Goal: Task Accomplishment & Management: Use online tool/utility

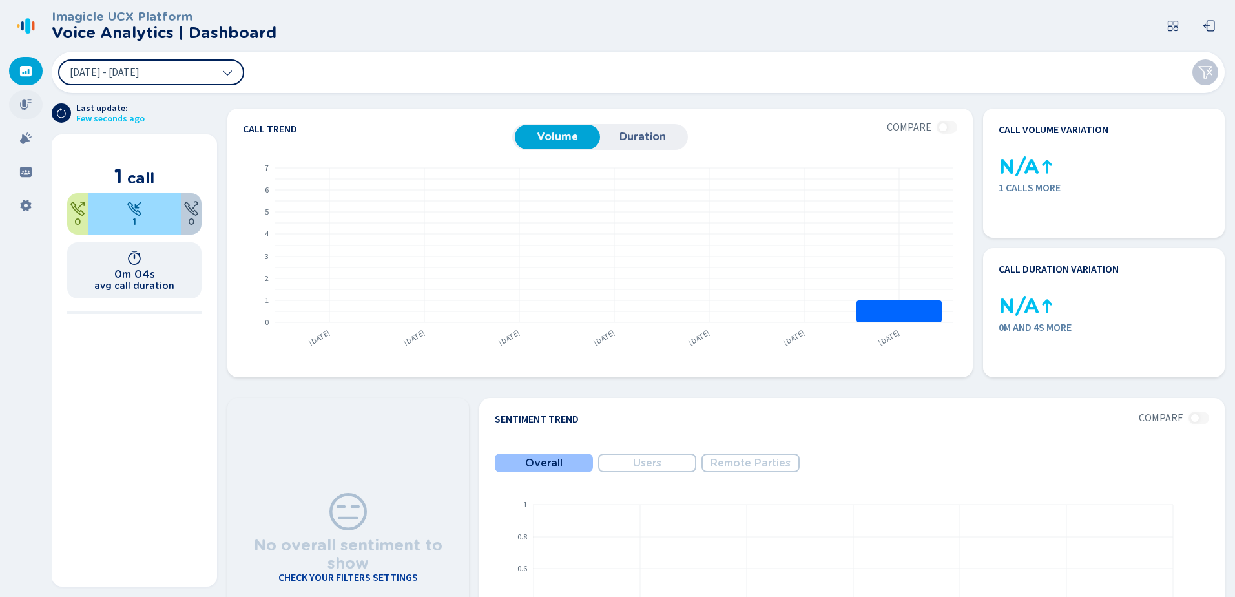
click at [23, 108] on icon at bounding box center [26, 105] width 12 height 12
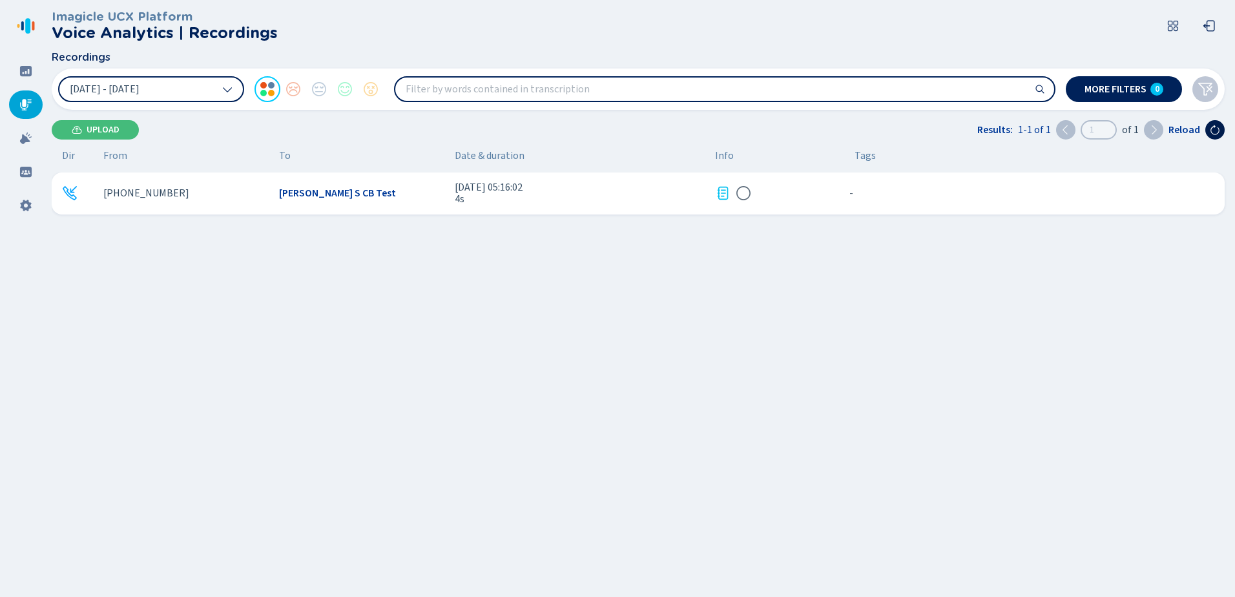
click at [1216, 129] on icon at bounding box center [1214, 130] width 10 height 10
click at [1107, 92] on span "More filters" at bounding box center [1115, 89] width 62 height 10
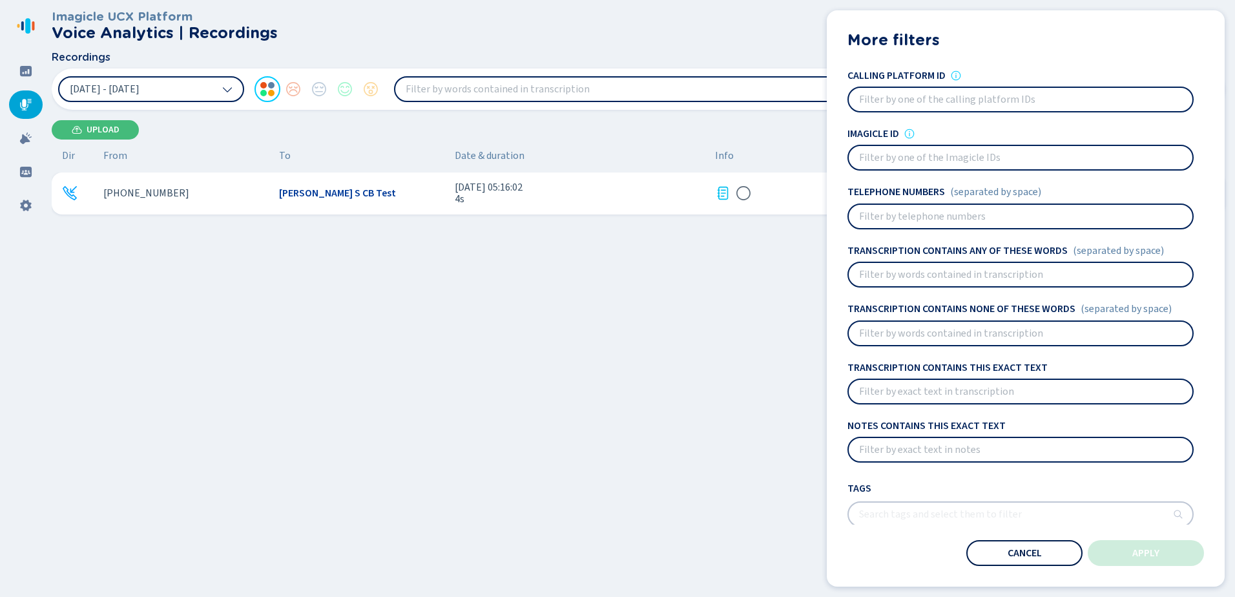
click at [1036, 557] on span "Cancel" at bounding box center [1024, 553] width 34 height 10
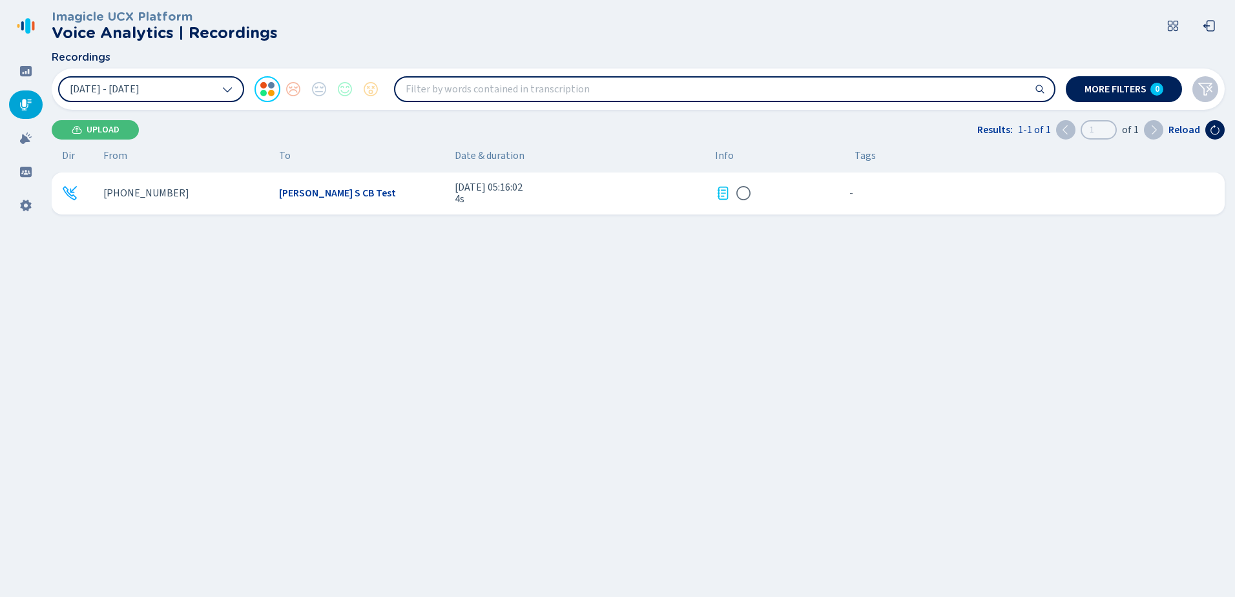
drag, startPoint x: 261, startPoint y: 294, endPoint x: 272, endPoint y: 225, distance: 70.1
click at [261, 296] on div "[PHONE_NUMBER] [PERSON_NAME] S CB Test [DATE] 05:16:02 4s - {{hiddenTagsCount}}…" at bounding box center [641, 327] width 1178 height 310
click at [705, 339] on div "[PHONE_NUMBER] [PERSON_NAME] S CB Test [DATE] 05:16:02 4s - {{hiddenTagsCount}}…" at bounding box center [641, 327] width 1178 height 310
click at [857, 342] on div "[PHONE_NUMBER] [PERSON_NAME] S CB Test [DATE] 05:16:02 4s - {{hiddenTagsCount}}…" at bounding box center [641, 327] width 1178 height 310
click at [721, 198] on icon at bounding box center [722, 192] width 15 height 15
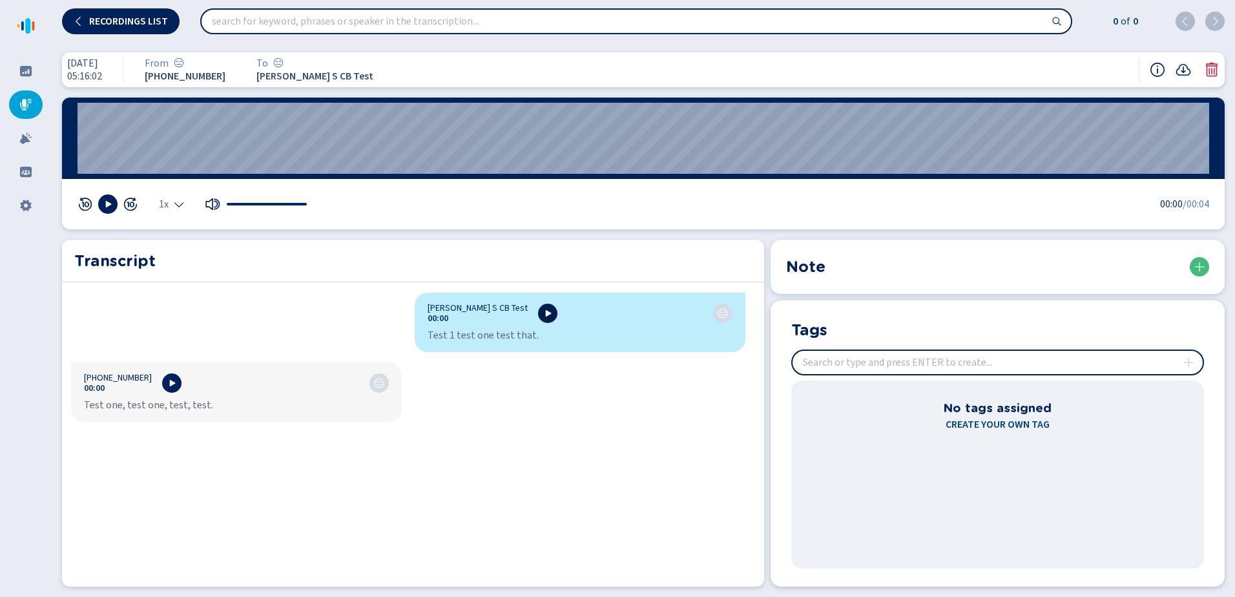
click at [546, 311] on icon at bounding box center [549, 313] width 6 height 6
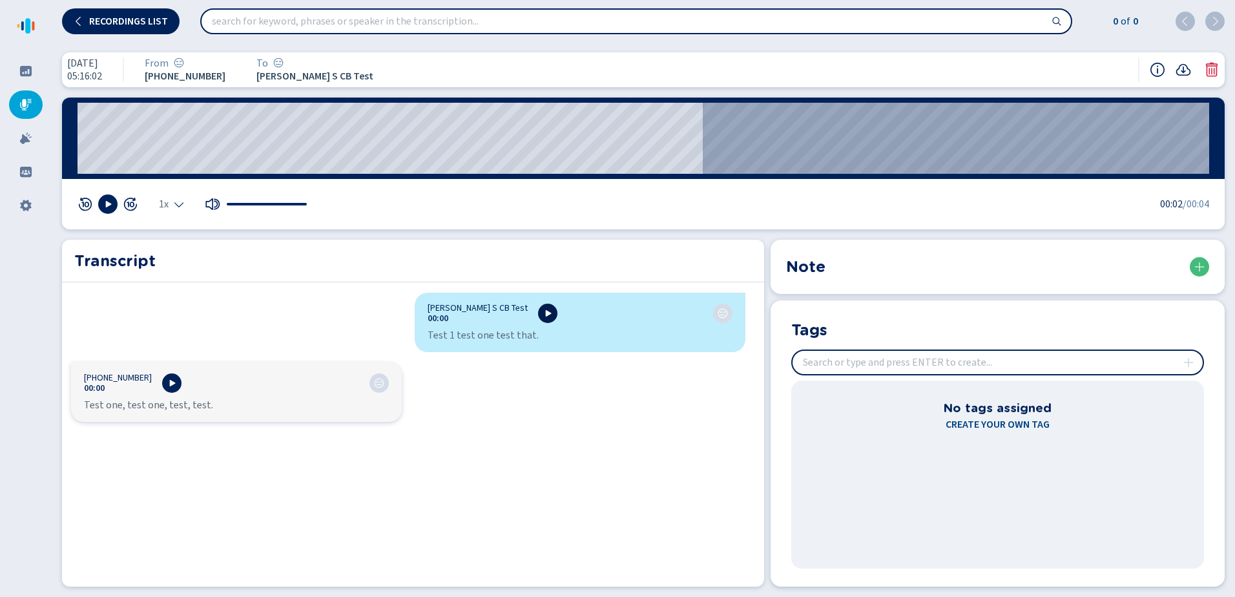
click at [538, 321] on button at bounding box center [547, 312] width 19 height 19
click at [74, 23] on icon at bounding box center [79, 21] width 10 height 10
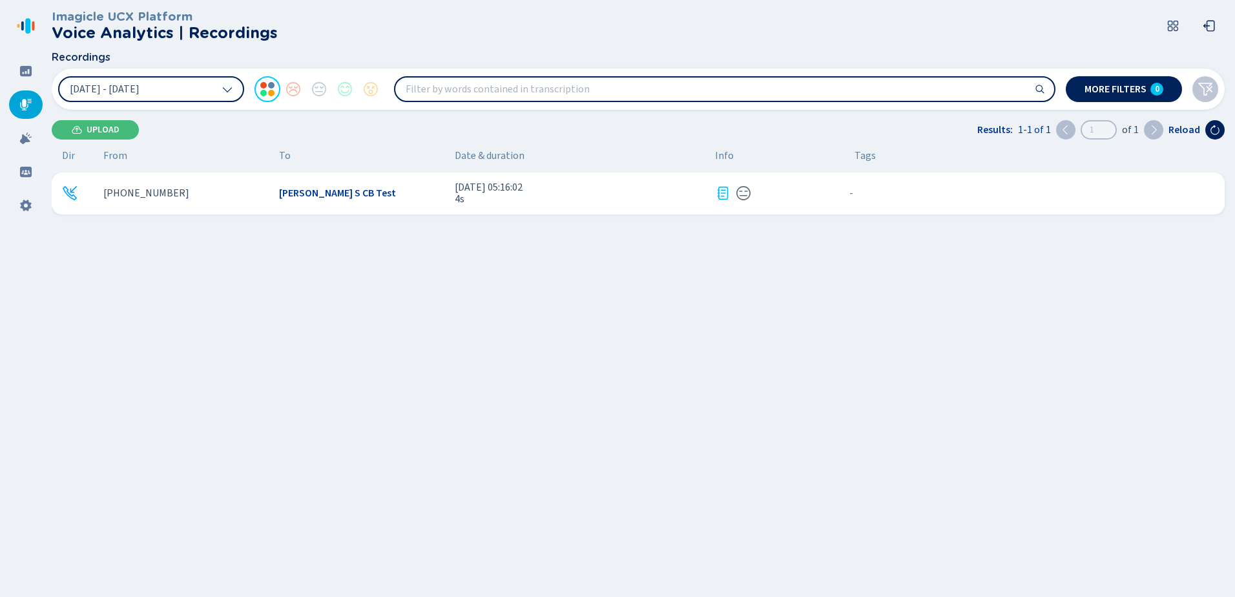
click at [451, 90] on input "search" at bounding box center [724, 88] width 659 height 23
type input "test"
click at [1129, 93] on span "More filters" at bounding box center [1115, 89] width 62 height 10
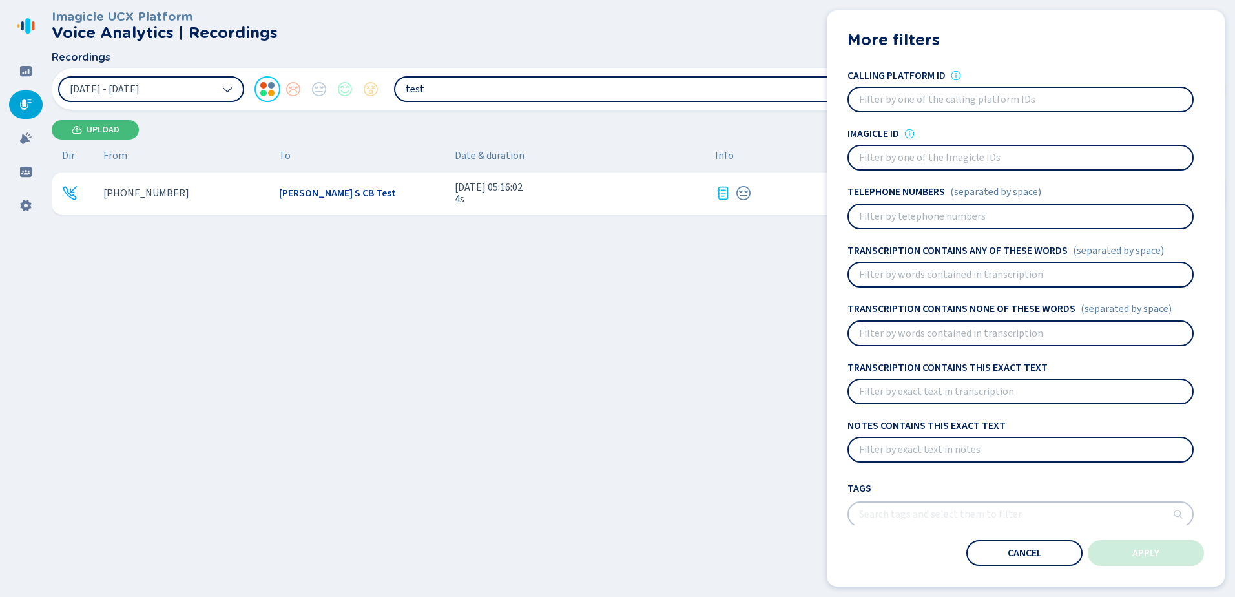
click at [1030, 105] on input at bounding box center [1020, 99] width 344 height 23
click at [892, 218] on input at bounding box center [1020, 216] width 344 height 23
click at [901, 158] on input at bounding box center [1020, 157] width 344 height 23
click at [916, 338] on input at bounding box center [1020, 333] width 344 height 23
click at [1042, 553] on button "Cancel" at bounding box center [1024, 553] width 116 height 26
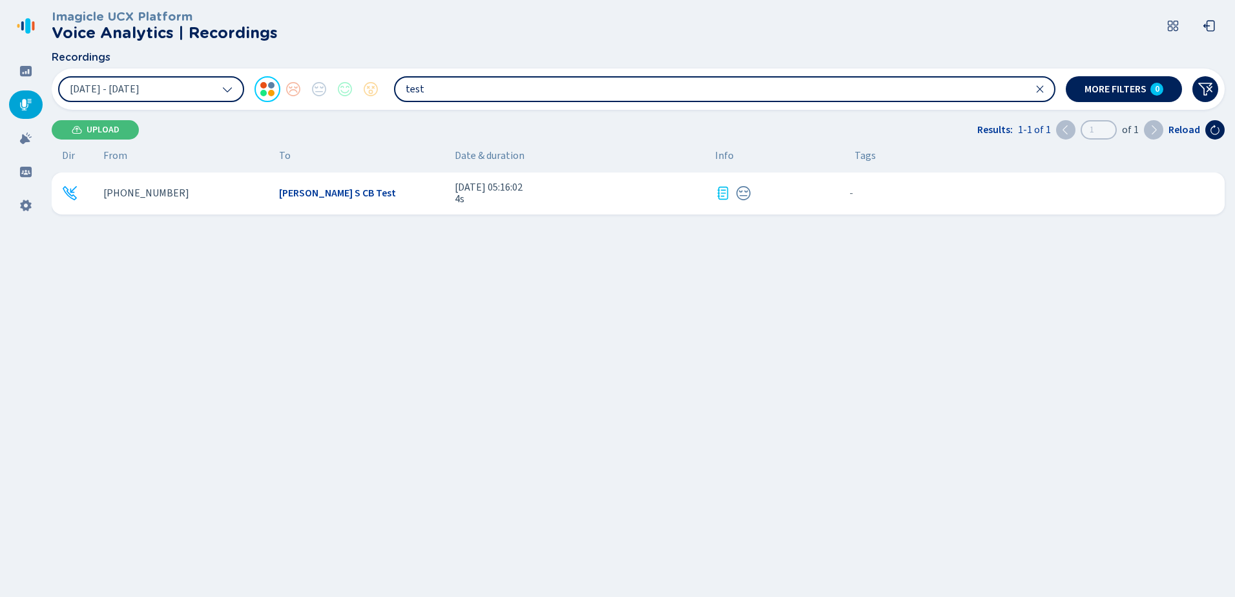
click at [1038, 88] on icon at bounding box center [1039, 89] width 7 height 7
click at [231, 90] on icon at bounding box center [227, 89] width 10 height 10
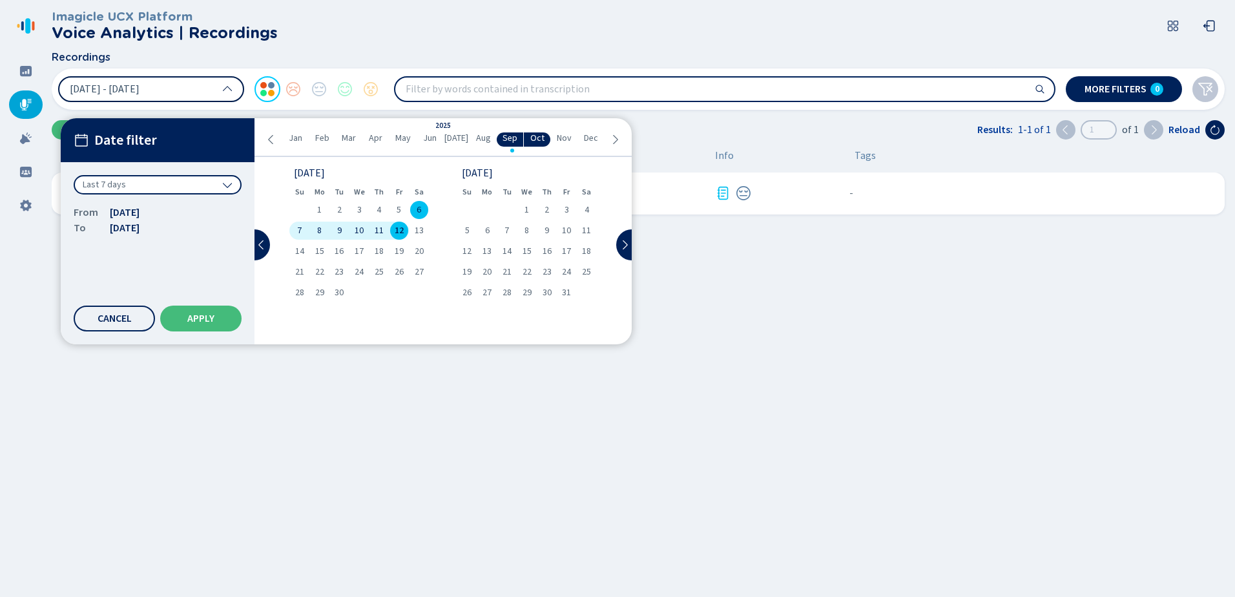
click at [395, 232] on span "12" at bounding box center [399, 230] width 9 height 9
click at [204, 317] on span "Apply" at bounding box center [200, 318] width 27 height 10
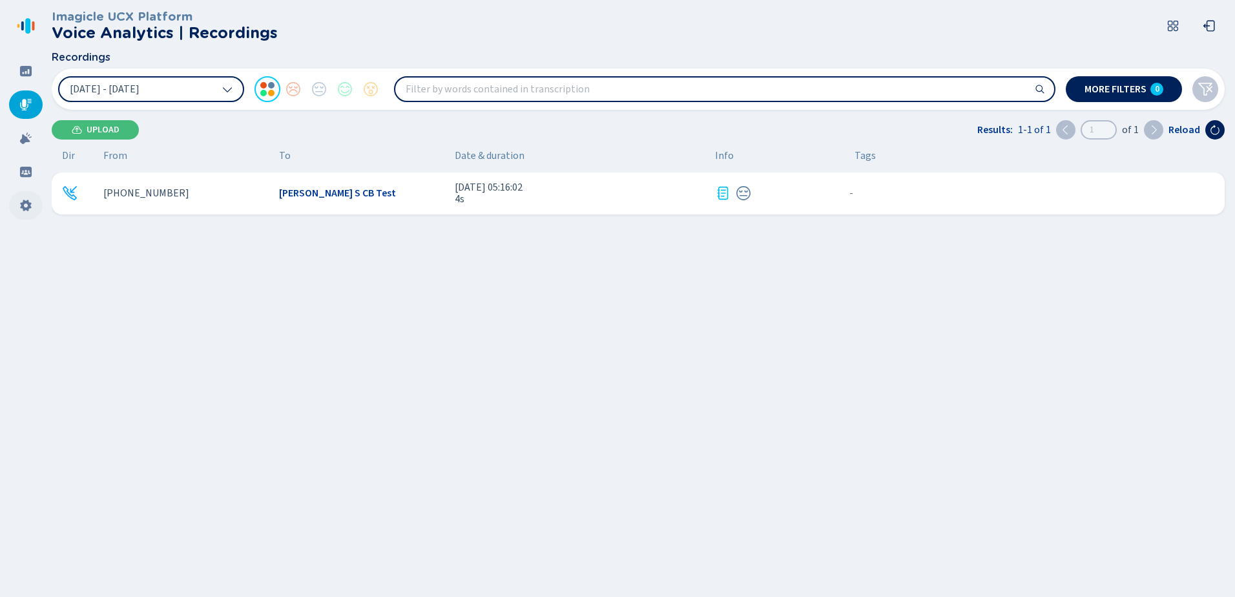
click at [31, 214] on div at bounding box center [26, 205] width 34 height 28
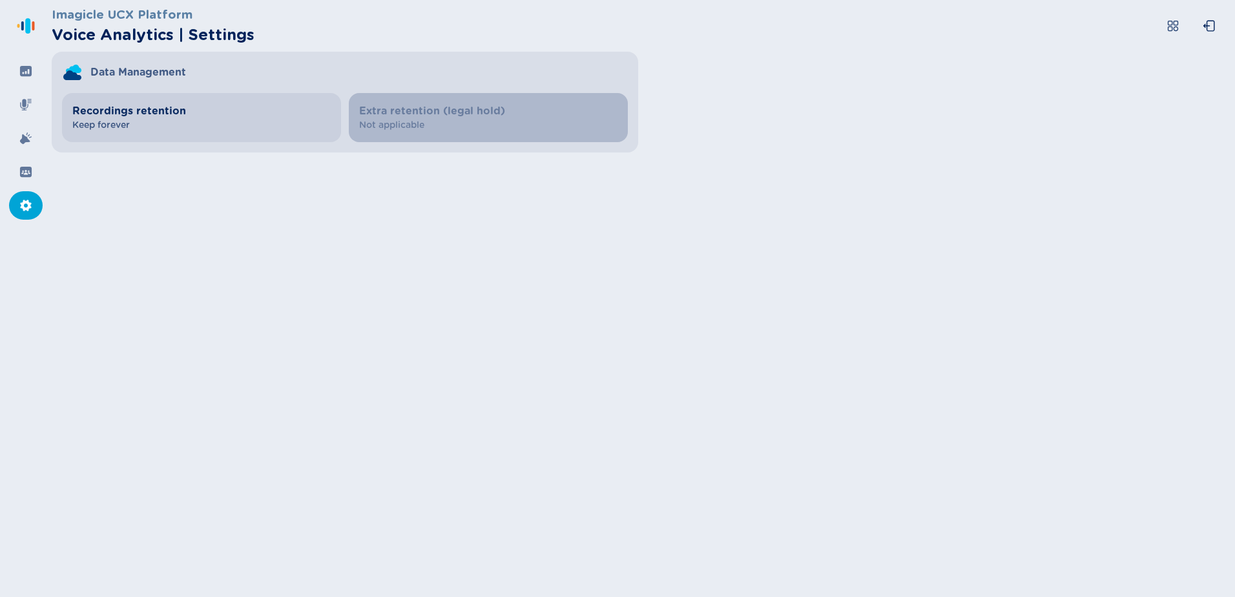
click at [134, 121] on span "Keep forever" at bounding box center [201, 125] width 258 height 13
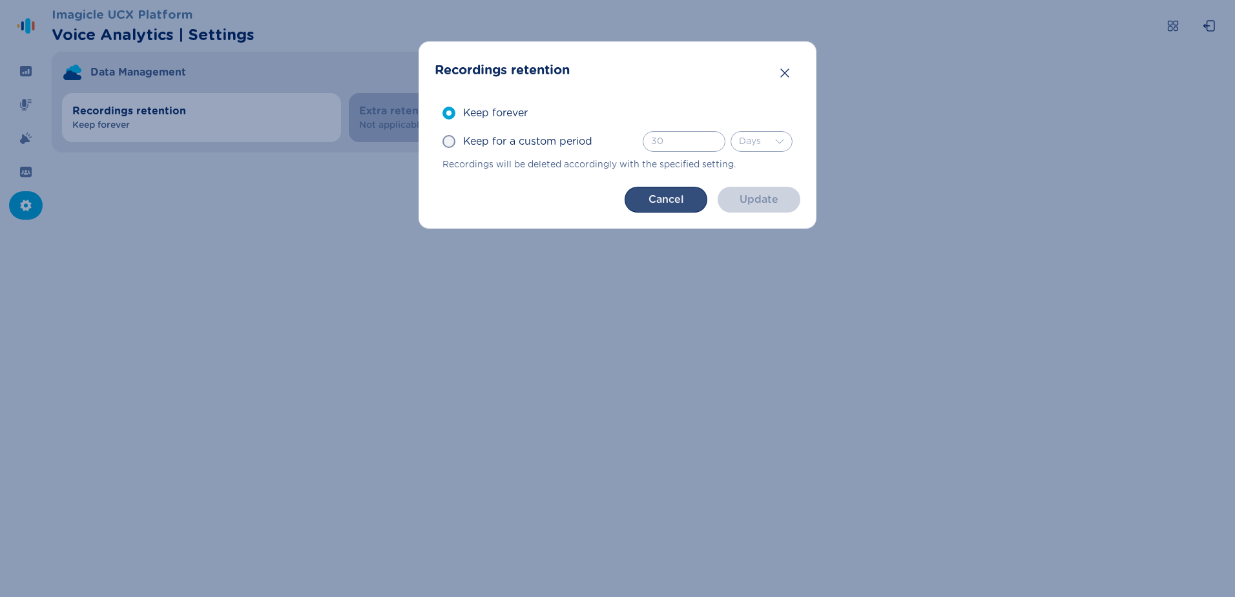
click at [684, 198] on button "Cancel" at bounding box center [665, 200] width 83 height 26
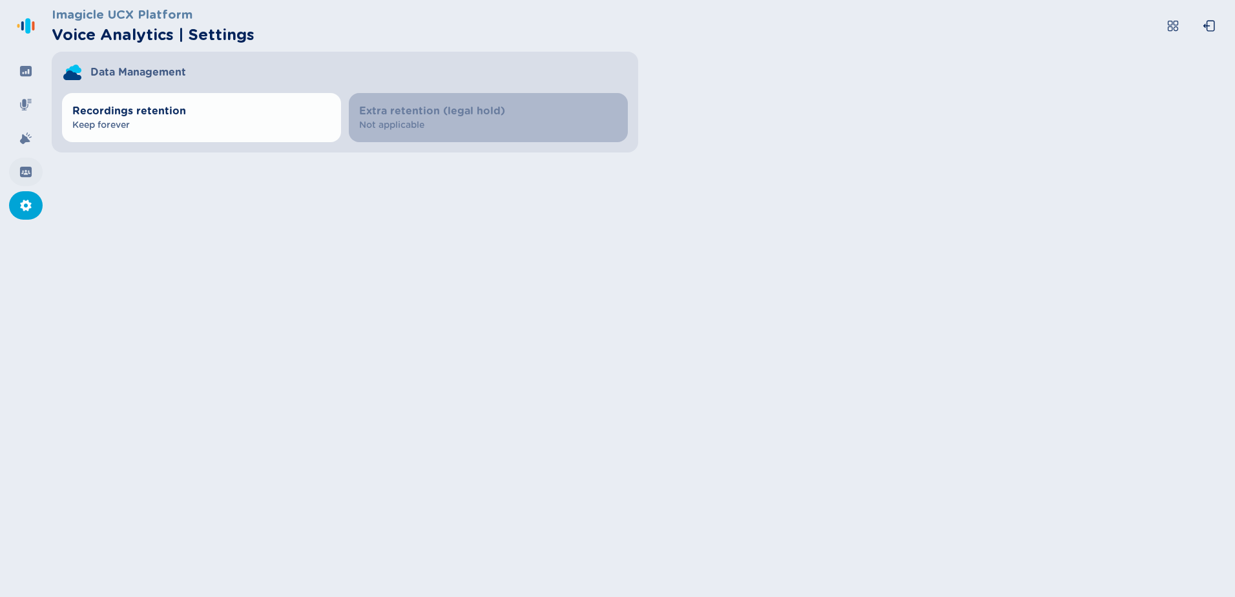
click at [28, 174] on icon at bounding box center [25, 171] width 13 height 13
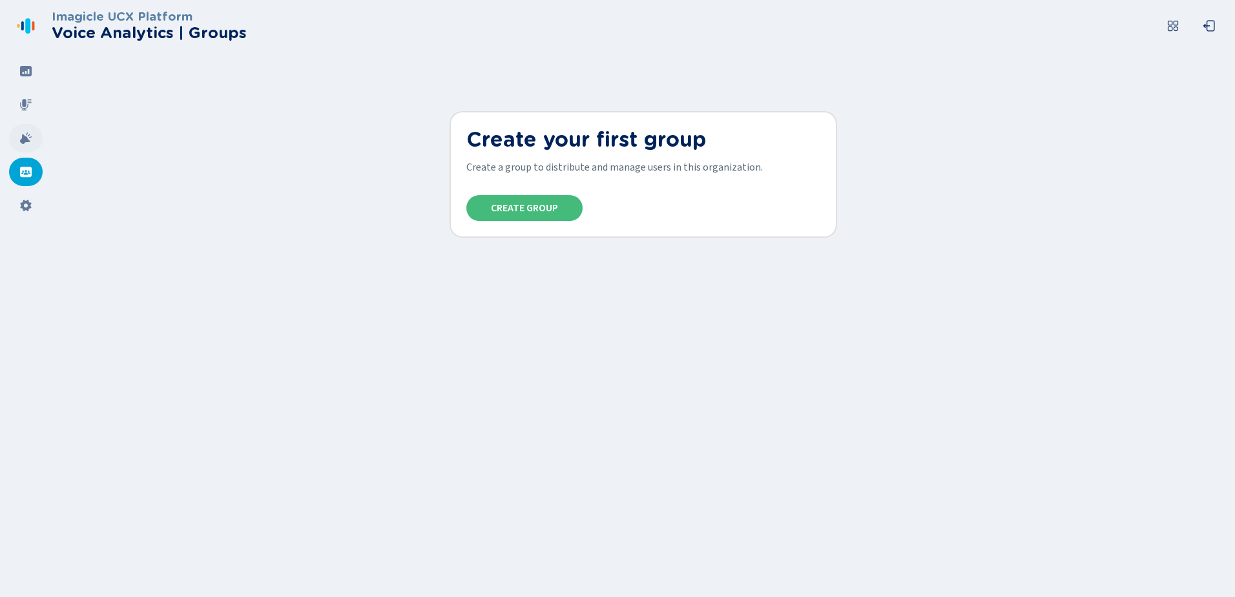
click at [29, 147] on div at bounding box center [26, 138] width 34 height 28
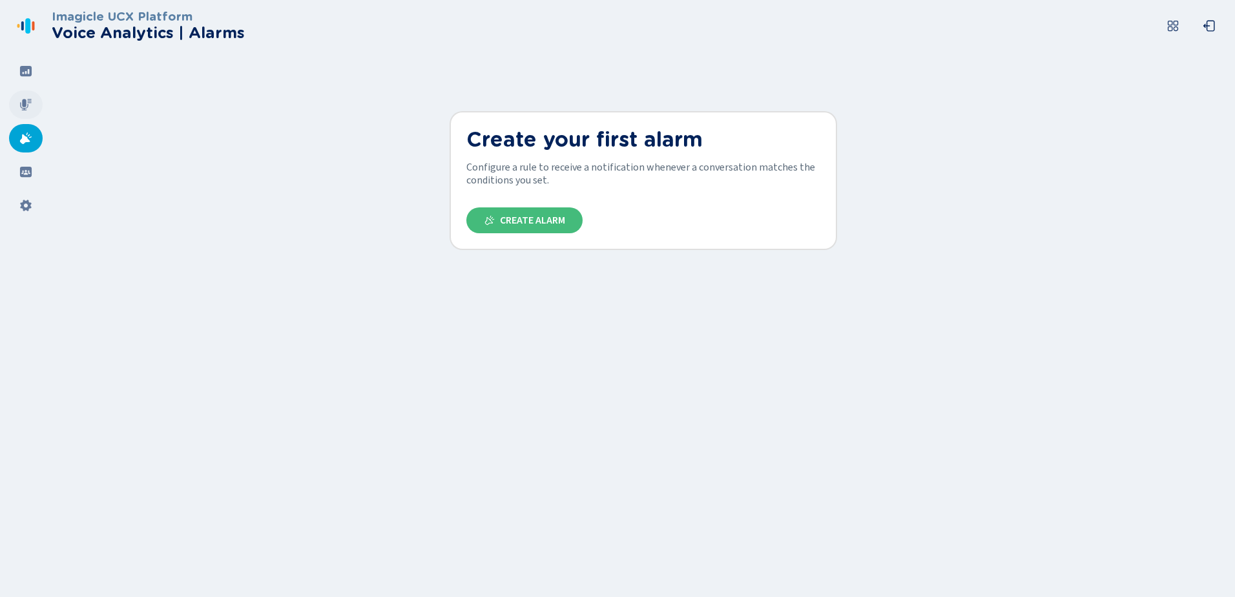
click at [21, 105] on icon at bounding box center [25, 104] width 13 height 13
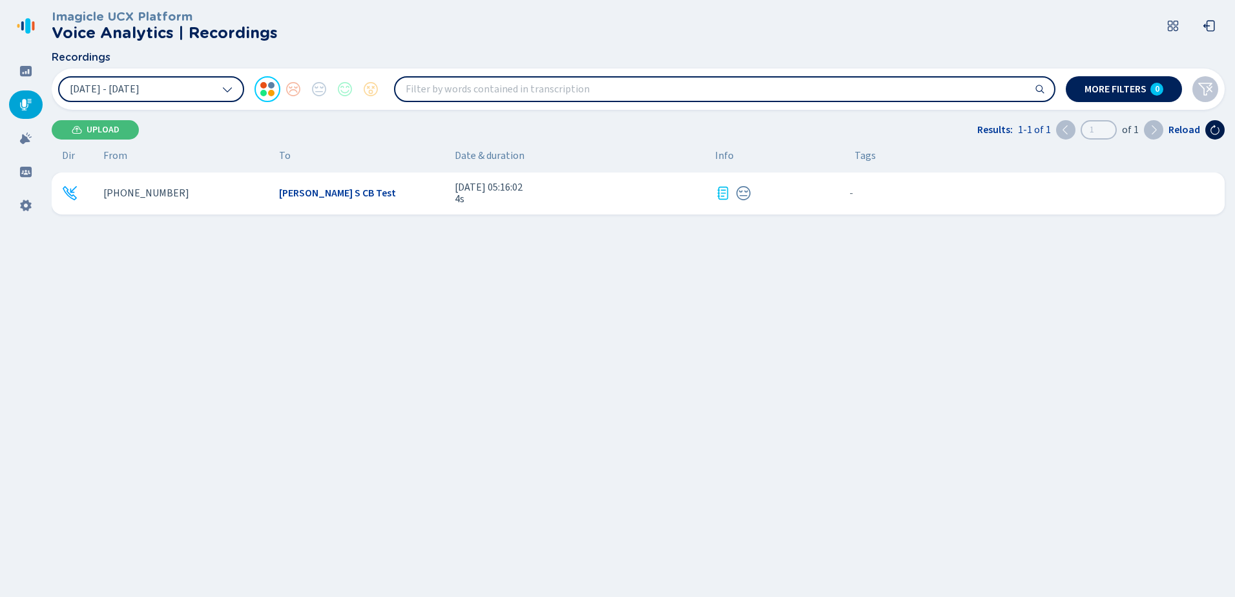
click at [1222, 127] on button at bounding box center [1214, 129] width 19 height 19
click at [375, 199] on div "[PERSON_NAME] S CB Test" at bounding box center [361, 193] width 165 height 12
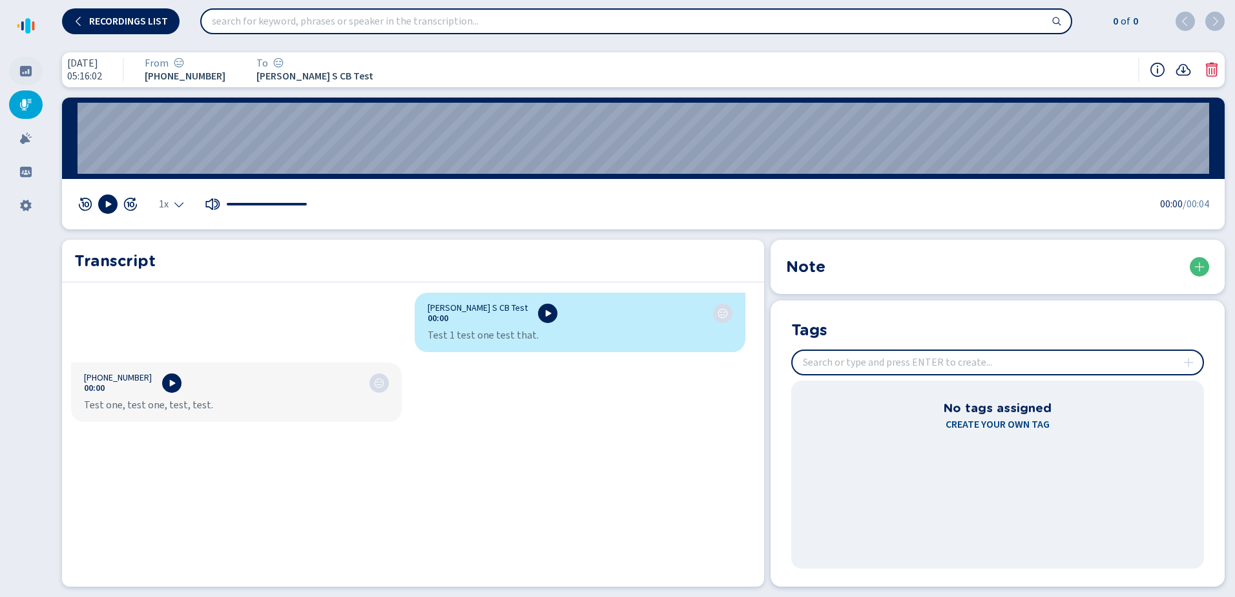
click at [27, 63] on div at bounding box center [26, 71] width 34 height 28
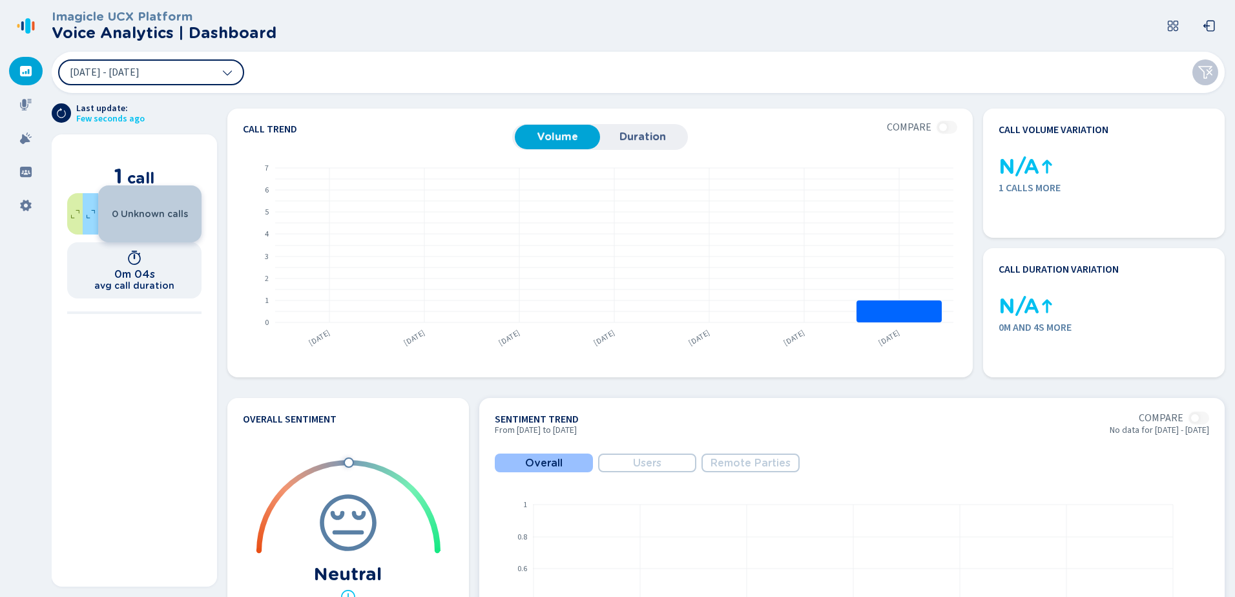
scroll to position [297, 0]
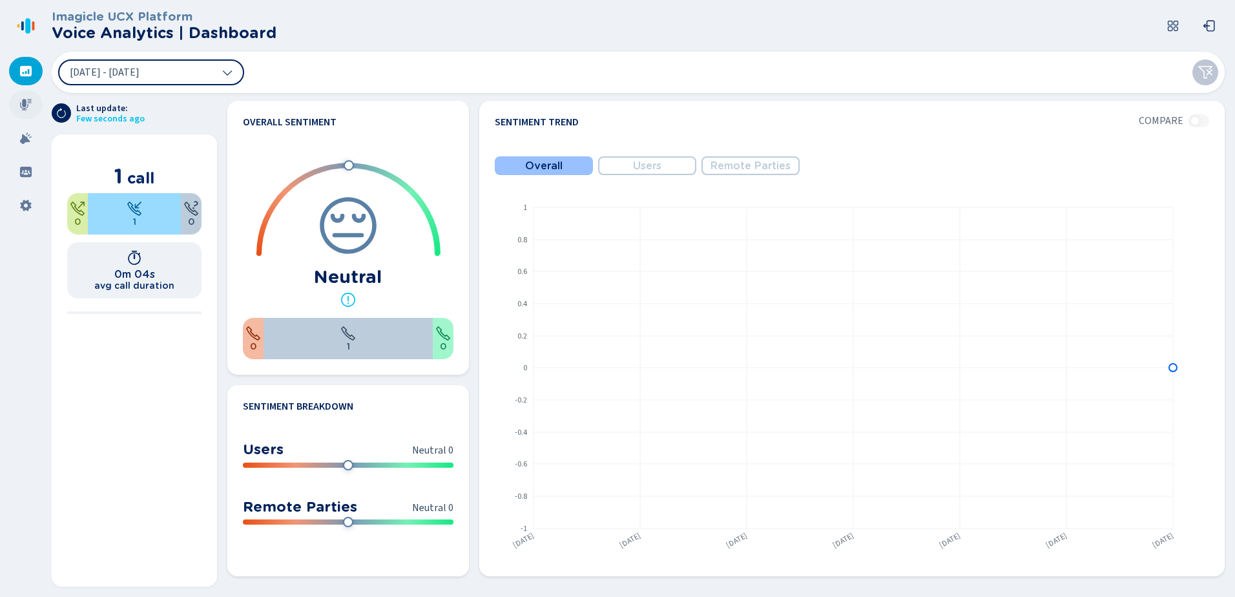
click at [27, 108] on icon at bounding box center [26, 105] width 12 height 12
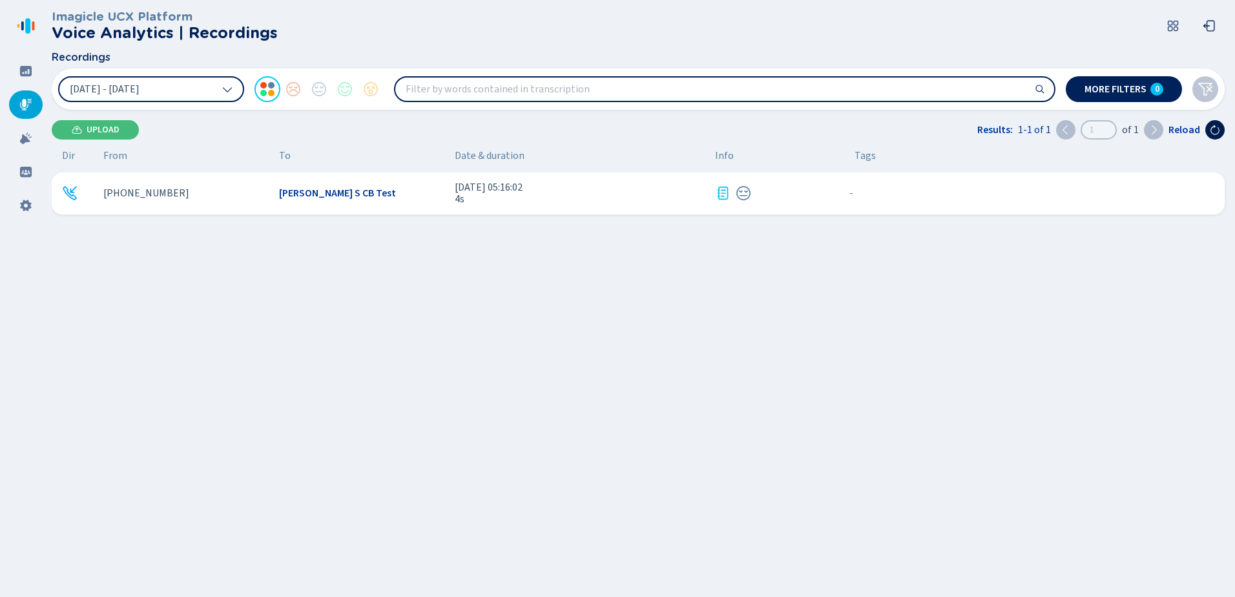
click at [1216, 129] on icon at bounding box center [1214, 130] width 10 height 10
click at [17, 105] on div at bounding box center [26, 104] width 34 height 28
click at [1222, 25] on header "Imagicle UCX Platform Voice Analytics | Recordings" at bounding box center [641, 26] width 1178 height 52
click at [1215, 26] on icon at bounding box center [1208, 25] width 13 height 13
click at [724, 374] on div "+13156713324 Dave S CB Test 12 Sep 2025 - 05:16:02 4s - {{hiddenTagsCount}} more" at bounding box center [641, 327] width 1178 height 310
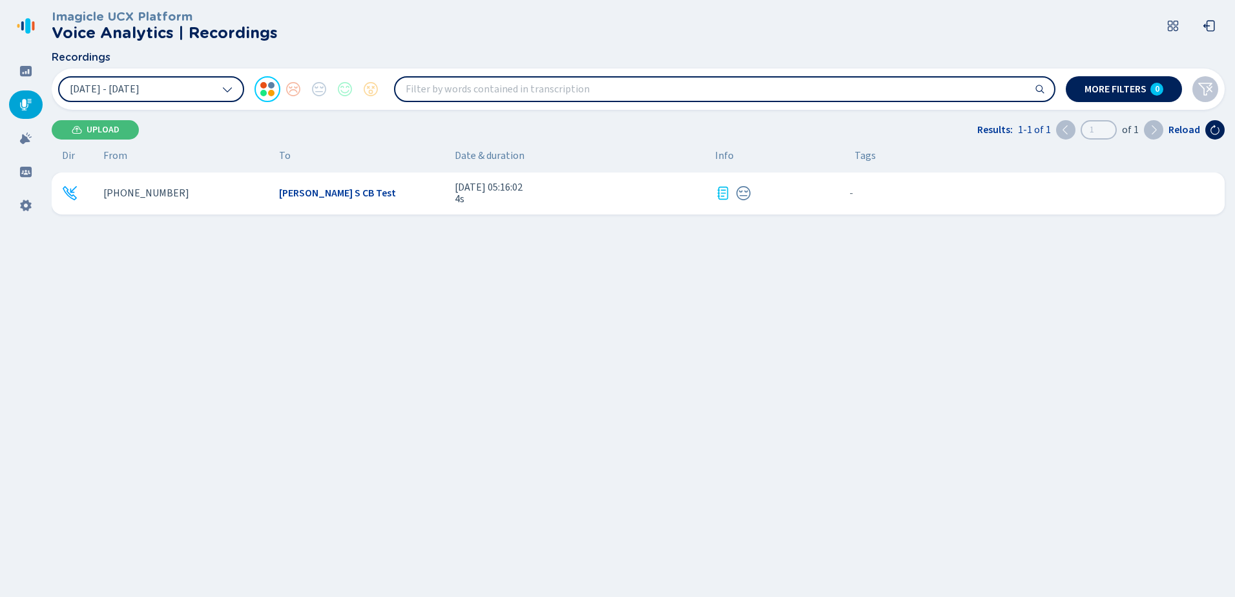
click at [660, 271] on div "+13156713324 Dave S CB Test 12 Sep 2025 - 05:16:02 4s - {{hiddenTagsCount}} more" at bounding box center [641, 327] width 1178 height 310
click at [175, 280] on div "+13156713324 Dave S CB Test 12 Sep 2025 - 05:16:02 4s - {{hiddenTagsCount}} more" at bounding box center [641, 327] width 1178 height 310
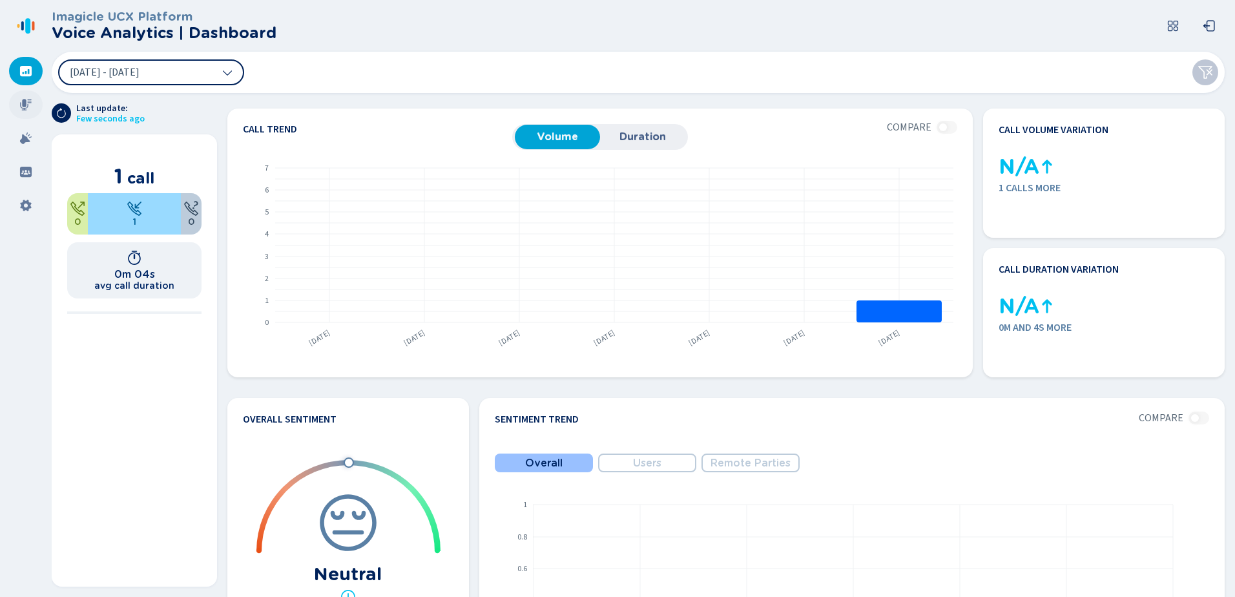
click at [14, 101] on div at bounding box center [26, 104] width 34 height 28
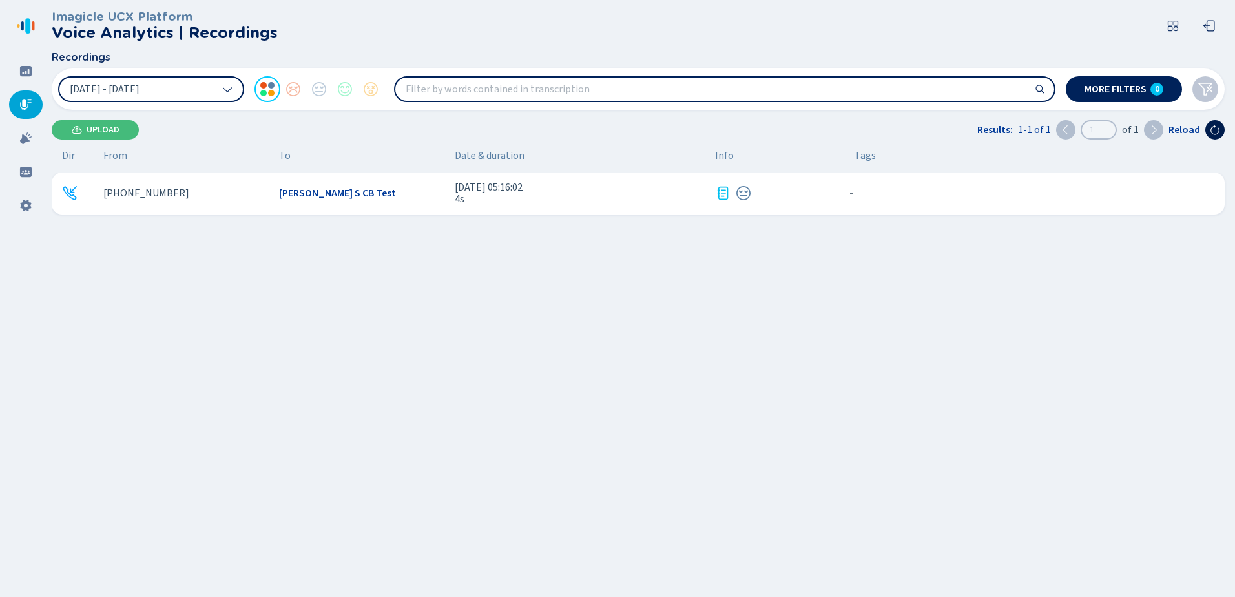
click at [1217, 123] on button at bounding box center [1214, 129] width 19 height 19
click at [667, 400] on div "[PHONE_NUMBER] [PERSON_NAME] S CB Test [DATE] 05:16:02 4s - {{hiddenTagsCount}}…" at bounding box center [641, 327] width 1178 height 310
click at [197, 94] on button "[DATE] - [DATE]" at bounding box center [151, 89] width 186 height 26
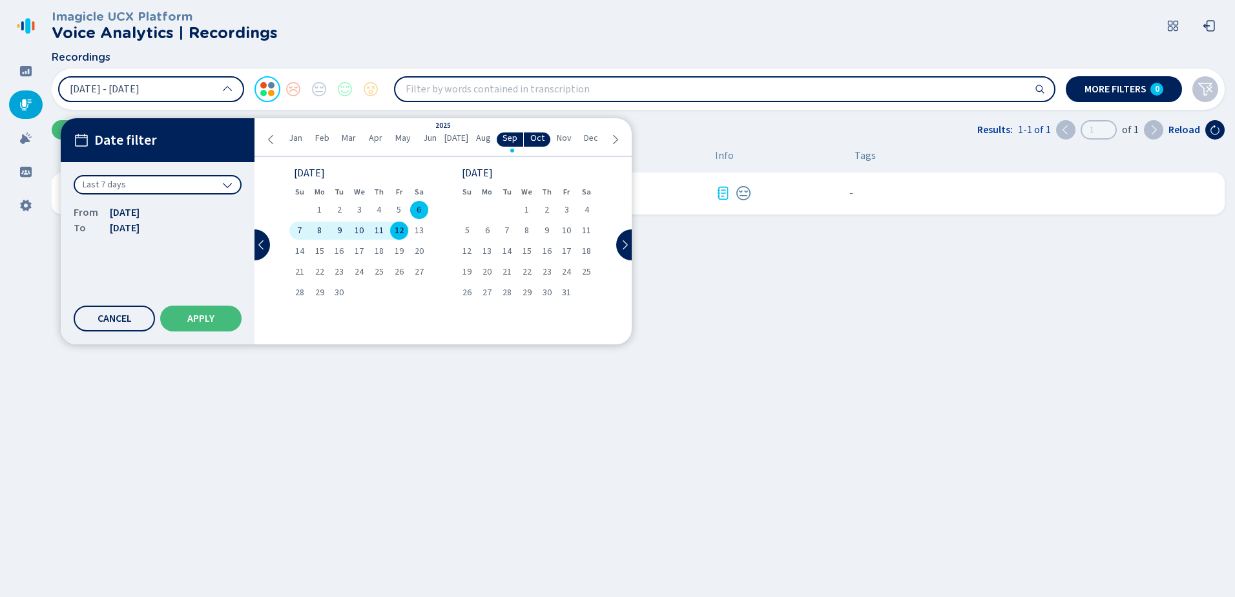
click at [398, 227] on span "12" at bounding box center [399, 230] width 9 height 9
click at [202, 317] on span "Apply" at bounding box center [200, 318] width 27 height 10
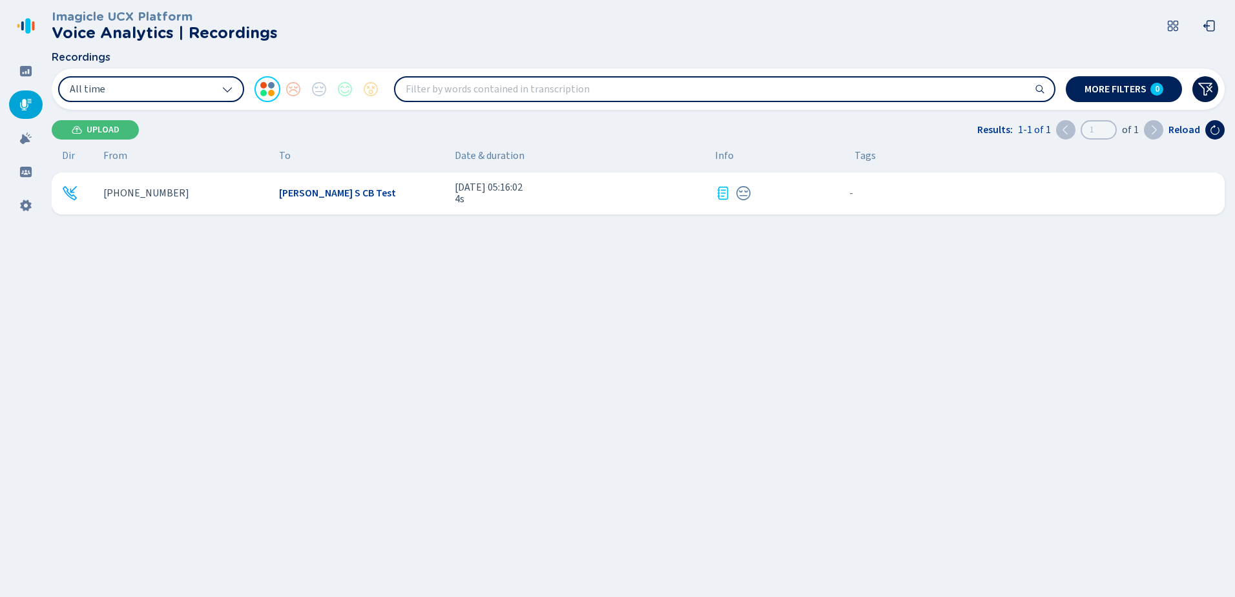
click at [1204, 87] on icon at bounding box center [1204, 88] width 15 height 15
click at [221, 90] on button "[DATE] - [DATE]" at bounding box center [151, 89] width 186 height 26
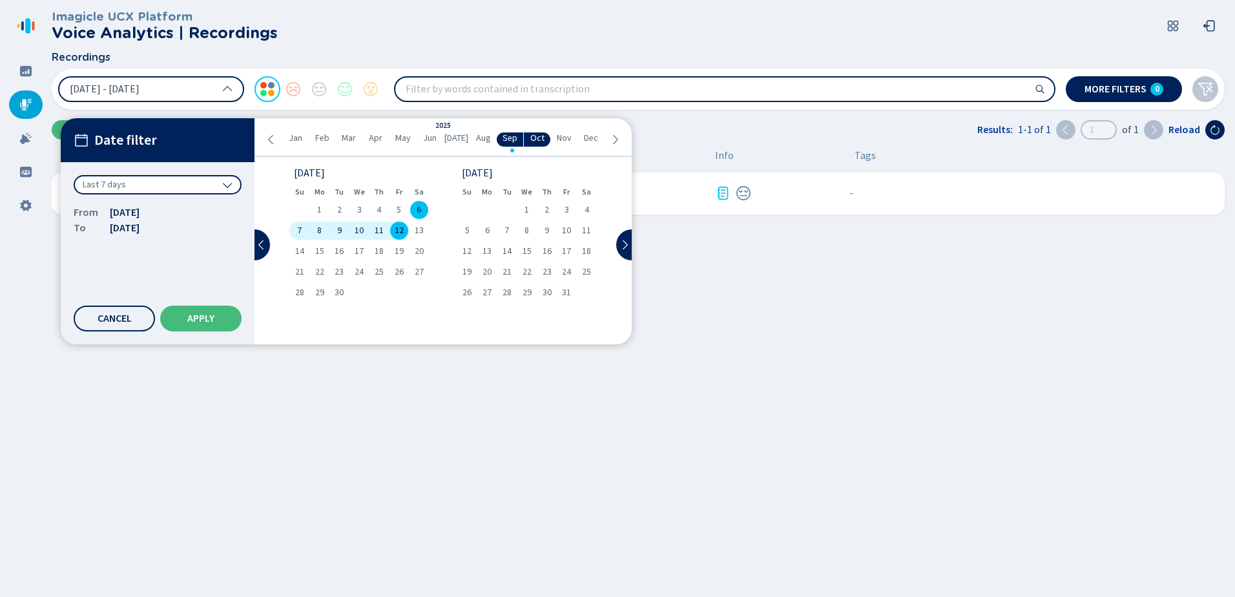
click at [380, 229] on span "11" at bounding box center [378, 230] width 9 height 9
click at [396, 232] on span "12" at bounding box center [399, 230] width 9 height 9
click at [198, 323] on span "Apply" at bounding box center [200, 318] width 27 height 10
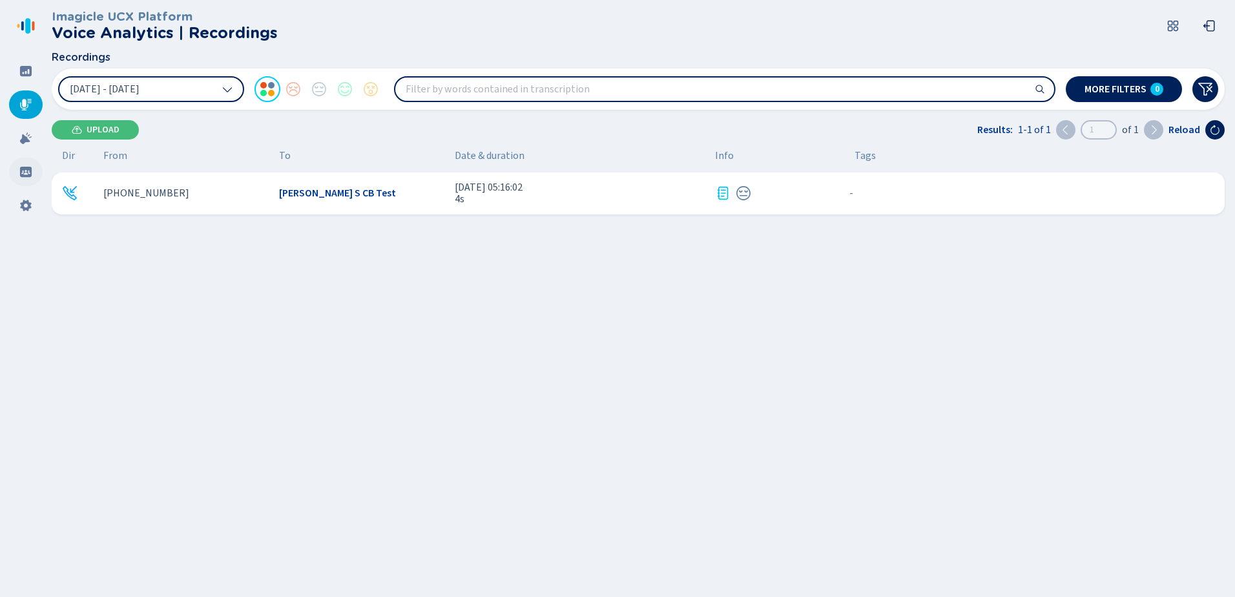
click at [25, 172] on icon at bounding box center [26, 172] width 12 height 10
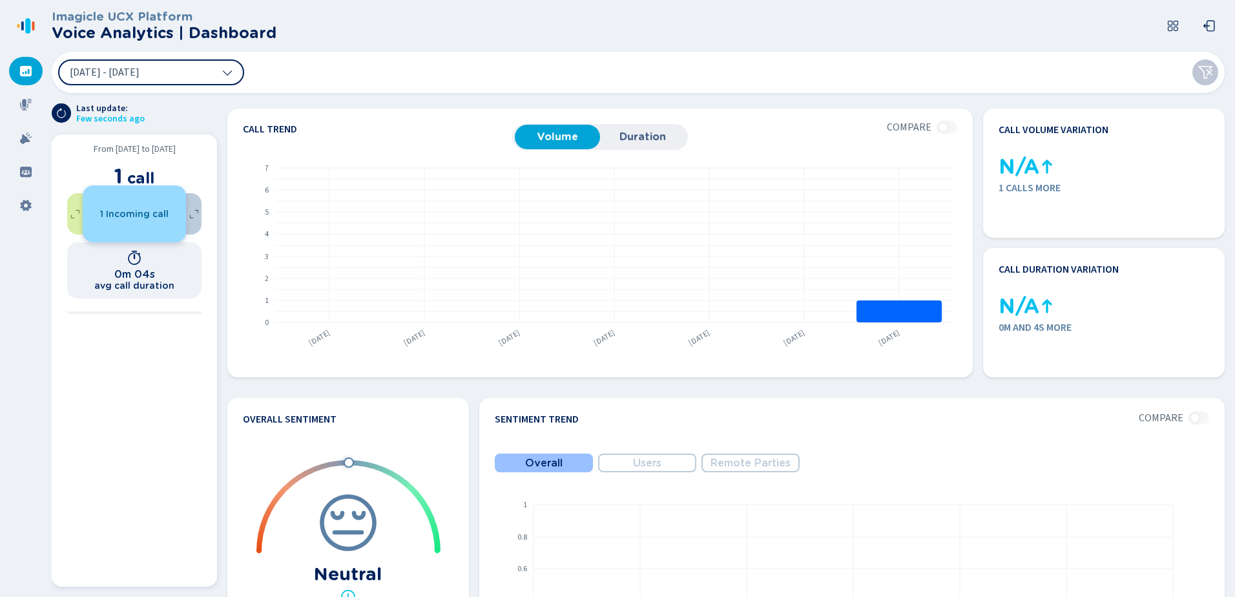
click at [94, 213] on div "1 Incoming call" at bounding box center [134, 214] width 103 height 10
click at [96, 212] on div "1 Incoming call" at bounding box center [134, 214] width 103 height 10
click at [118, 214] on span "1 Incoming call" at bounding box center [134, 214] width 68 height 10
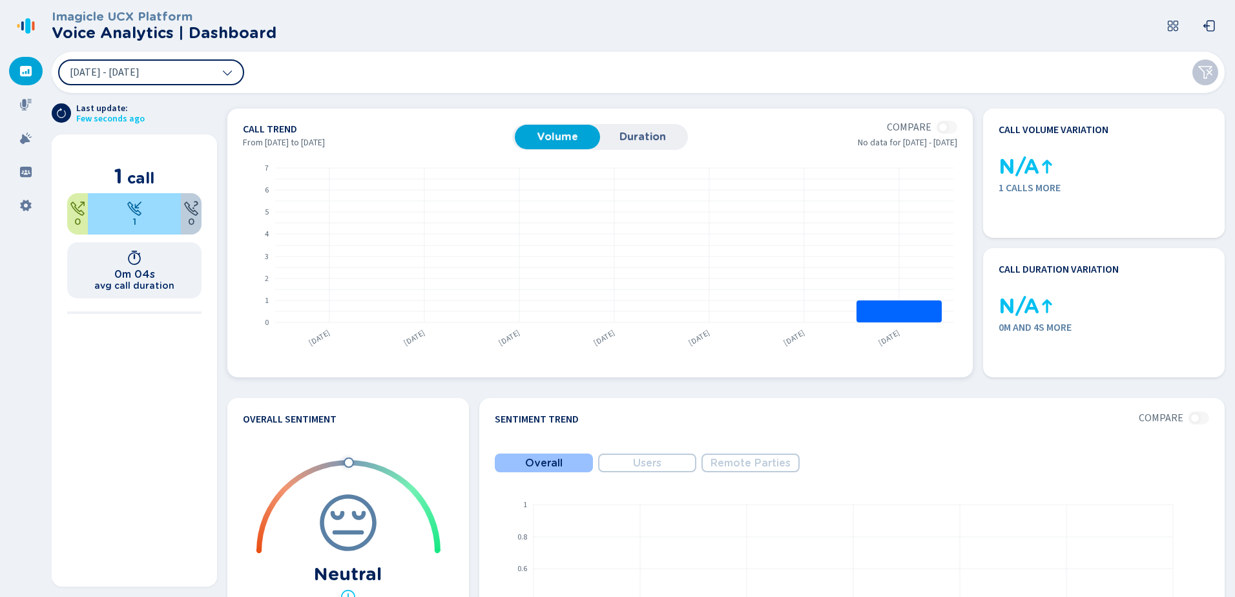
click at [648, 139] on span "Duration" at bounding box center [642, 137] width 72 height 12
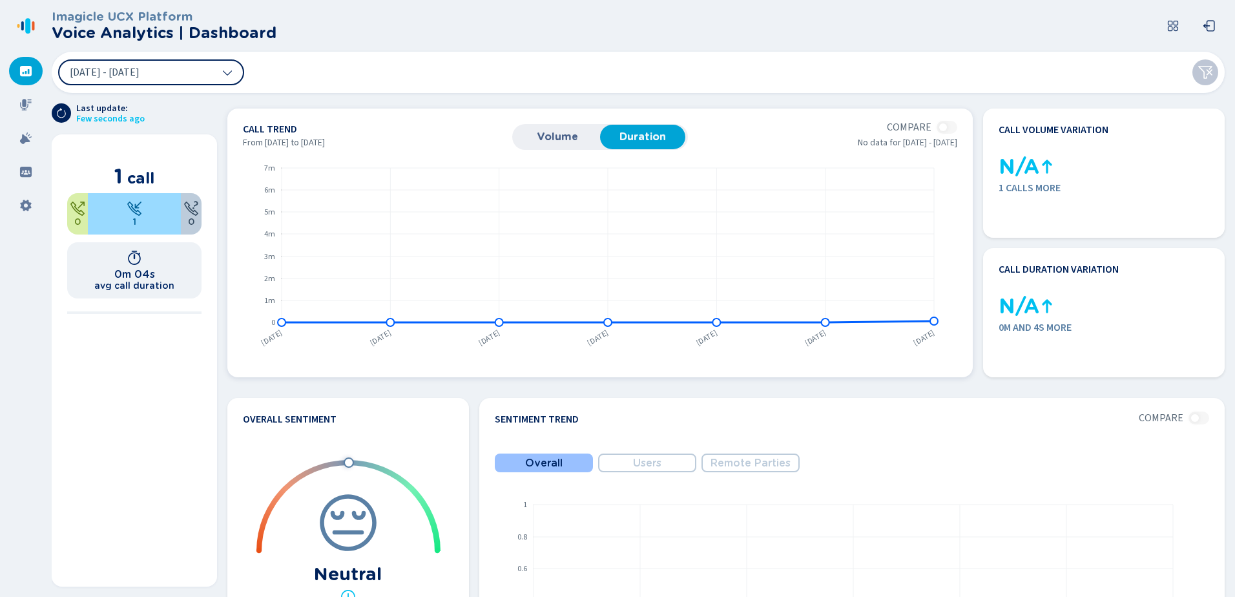
click at [570, 138] on span "Volume" at bounding box center [557, 137] width 72 height 12
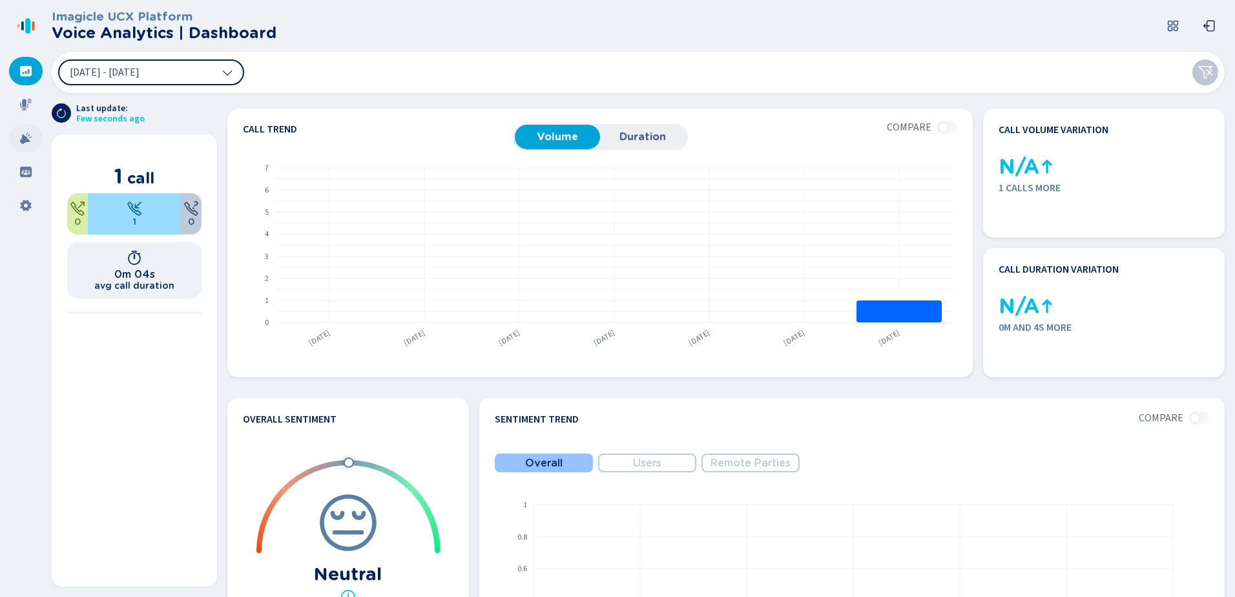
click at [20, 145] on div at bounding box center [26, 138] width 34 height 28
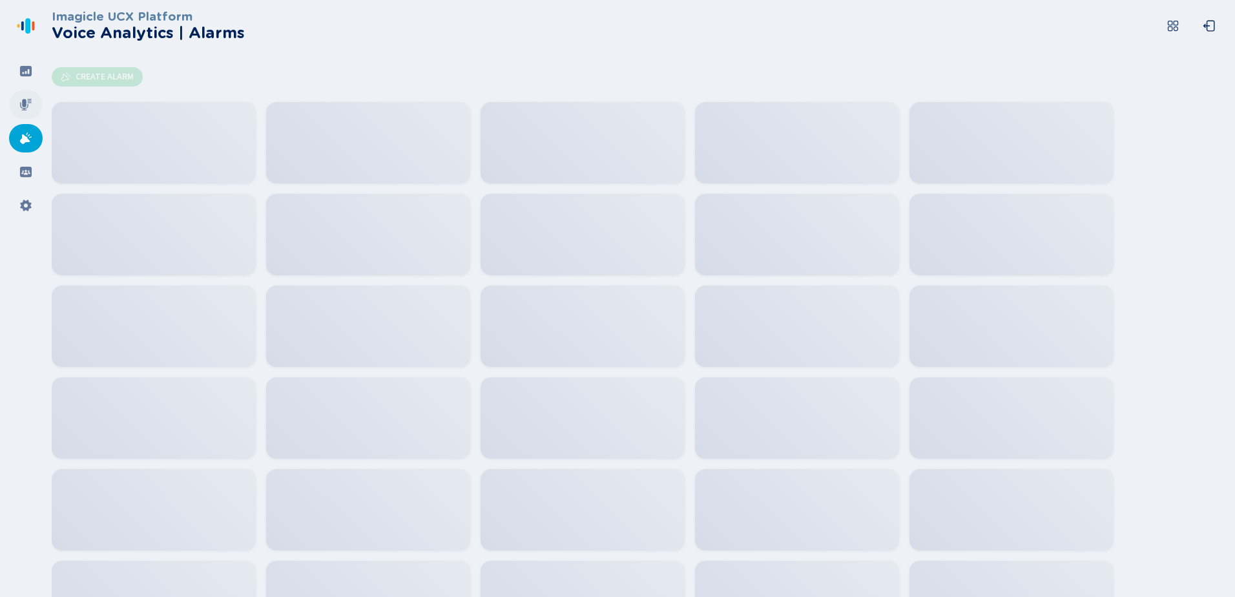
click at [30, 103] on icon at bounding box center [25, 104] width 13 height 13
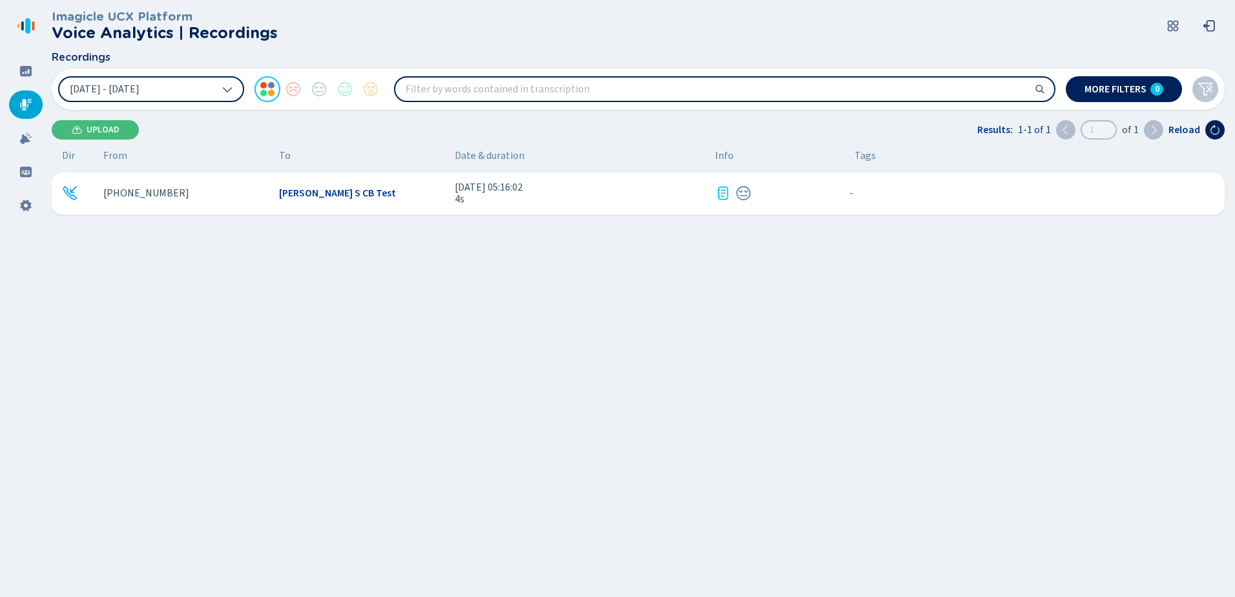
click at [599, 210] on div "+13156713324 Dave S CB Test 12 Sep 2025 - 05:16:02 4s - {{hiddenTagsCount}} more" at bounding box center [638, 193] width 1173 height 42
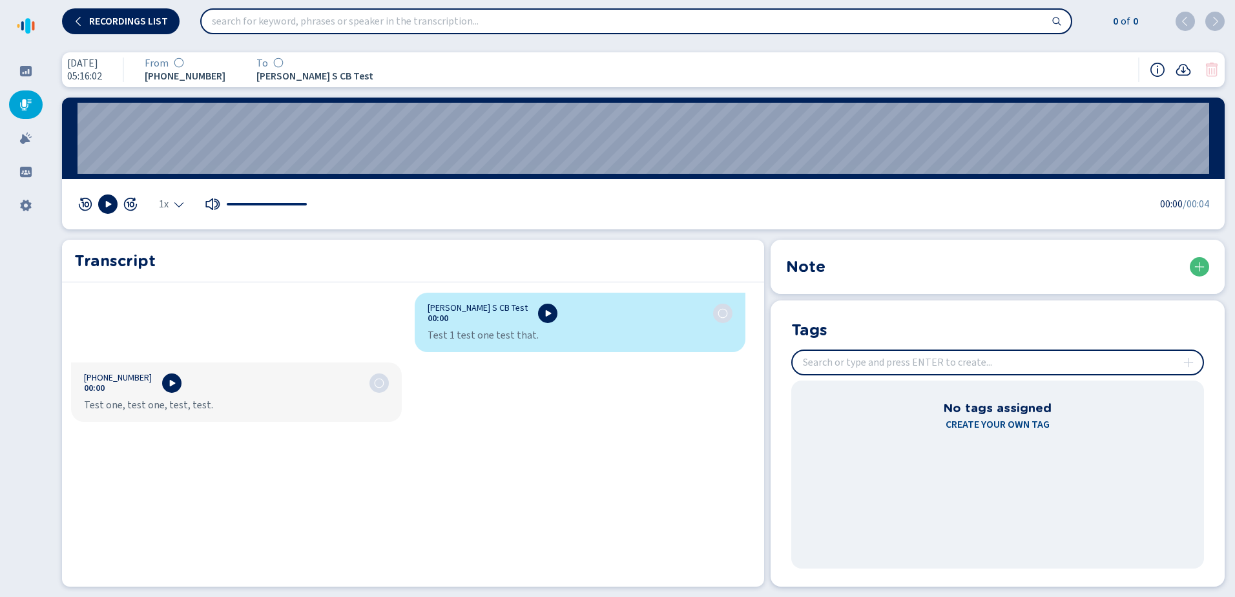
click at [283, 62] on icon at bounding box center [278, 62] width 10 height 10
click at [364, 24] on input "search" at bounding box center [635, 21] width 869 height 23
click at [29, 72] on icon at bounding box center [25, 71] width 13 height 13
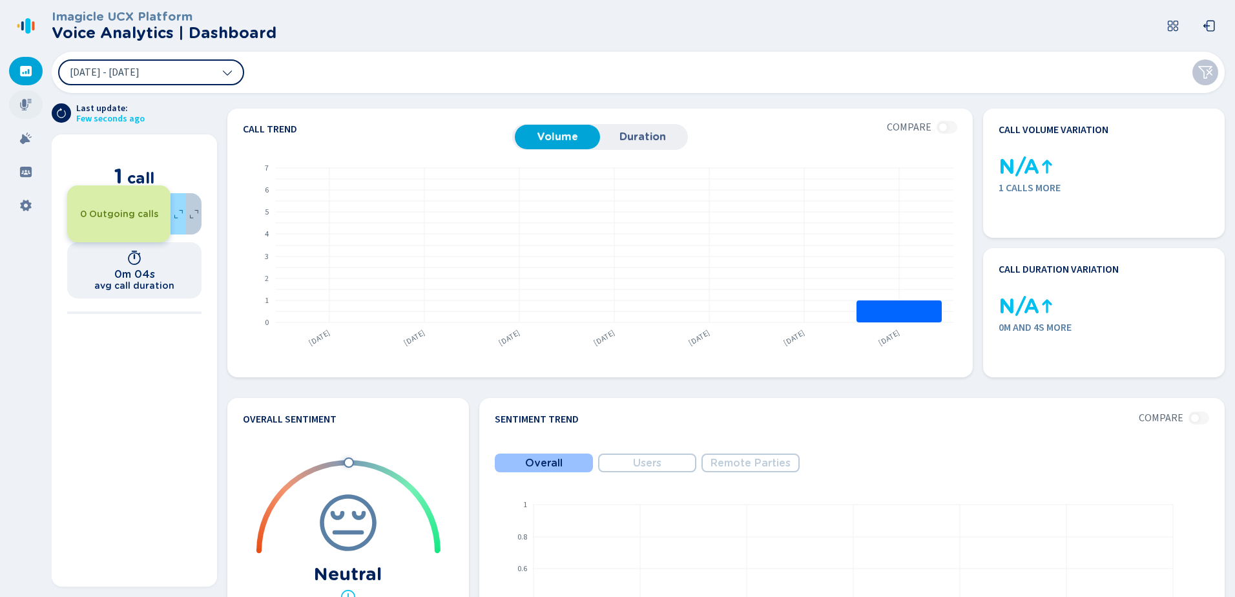
click at [25, 106] on icon at bounding box center [26, 105] width 12 height 12
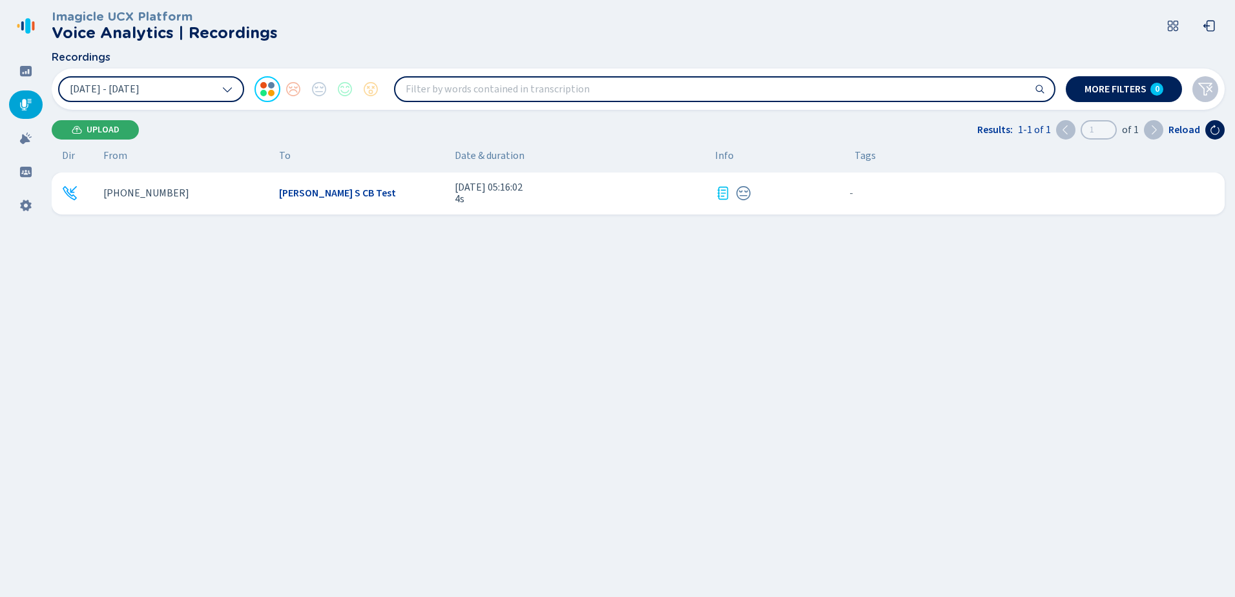
click at [106, 133] on span "Upload" at bounding box center [103, 130] width 33 height 10
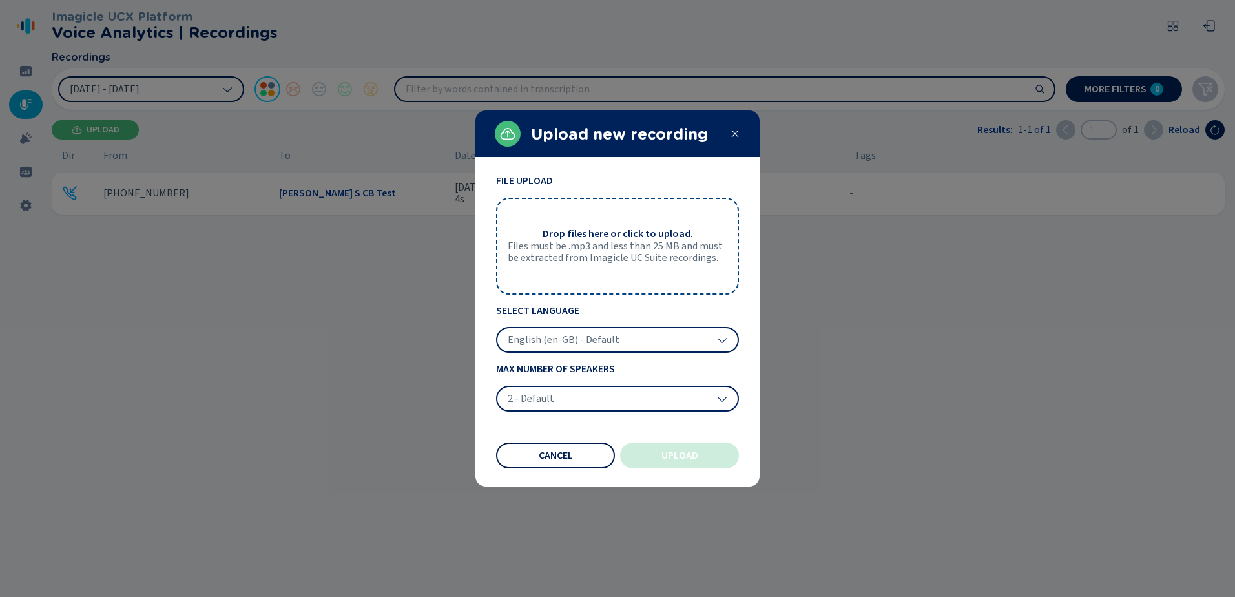
click at [562, 455] on span "Cancel" at bounding box center [555, 455] width 34 height 10
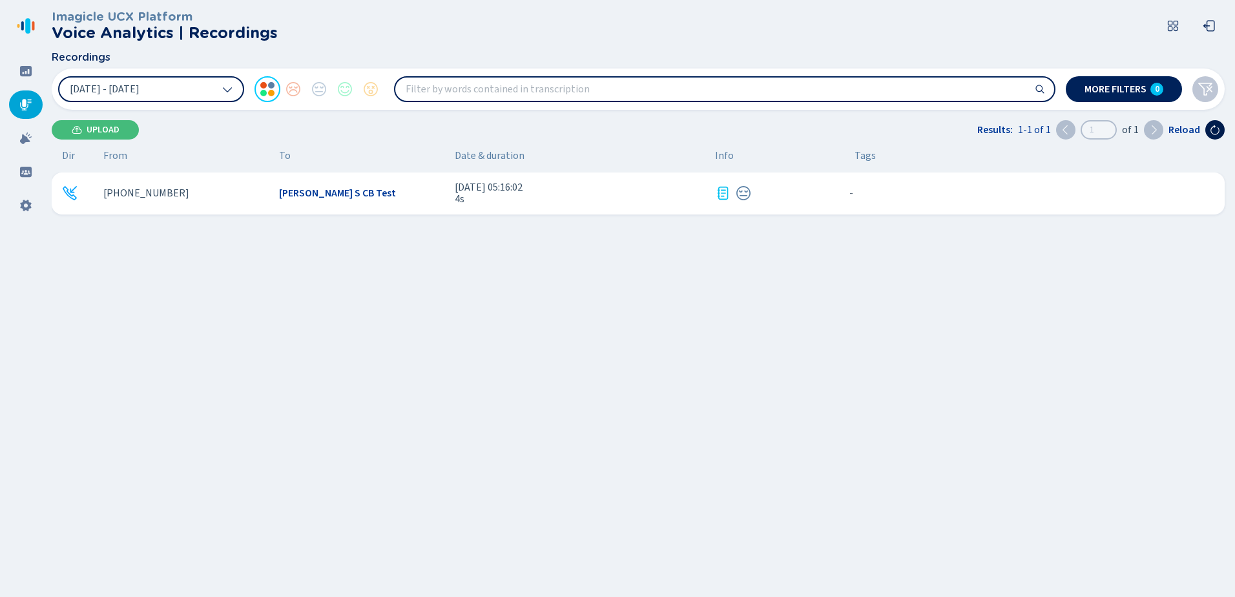
click at [1212, 125] on icon at bounding box center [1214, 130] width 10 height 10
click at [1218, 130] on icon at bounding box center [1214, 130] width 10 height 10
drag, startPoint x: 1160, startPoint y: 339, endPoint x: 728, endPoint y: 332, distance: 432.7
click at [721, 337] on div "+13156713324 Dave S CB Test 12 Sep 2025 - 05:16:02 4s - {{hiddenTagsCount}} more" at bounding box center [641, 327] width 1178 height 310
click at [1218, 132] on icon at bounding box center [1214, 130] width 9 height 10
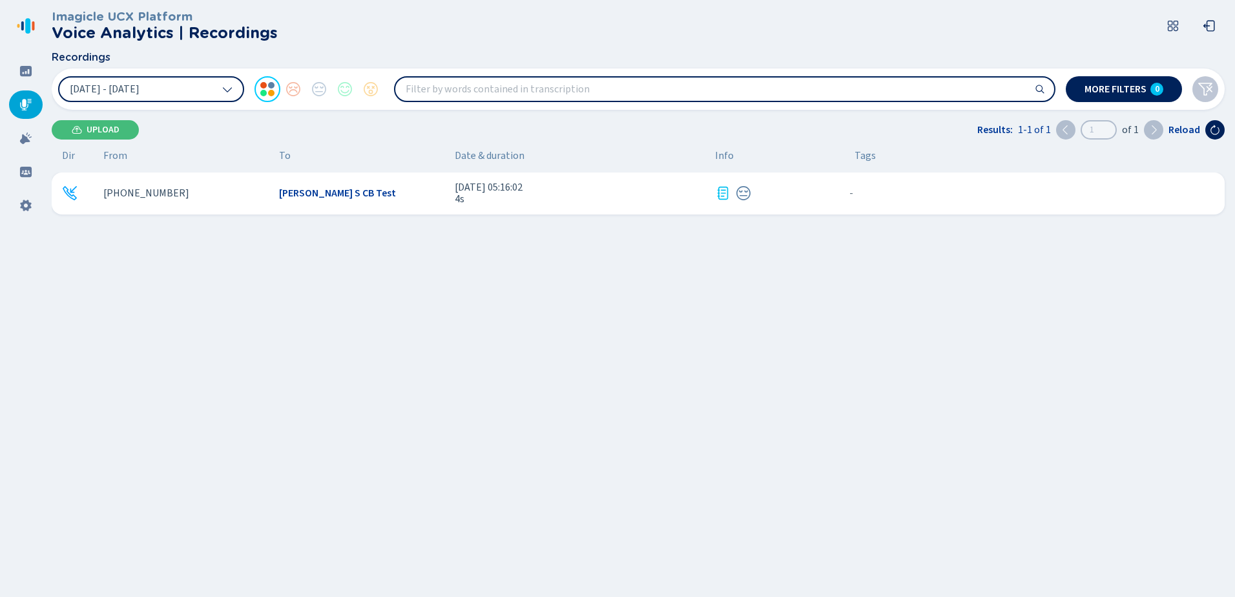
click at [653, 205] on span "4s" at bounding box center [580, 199] width 250 height 12
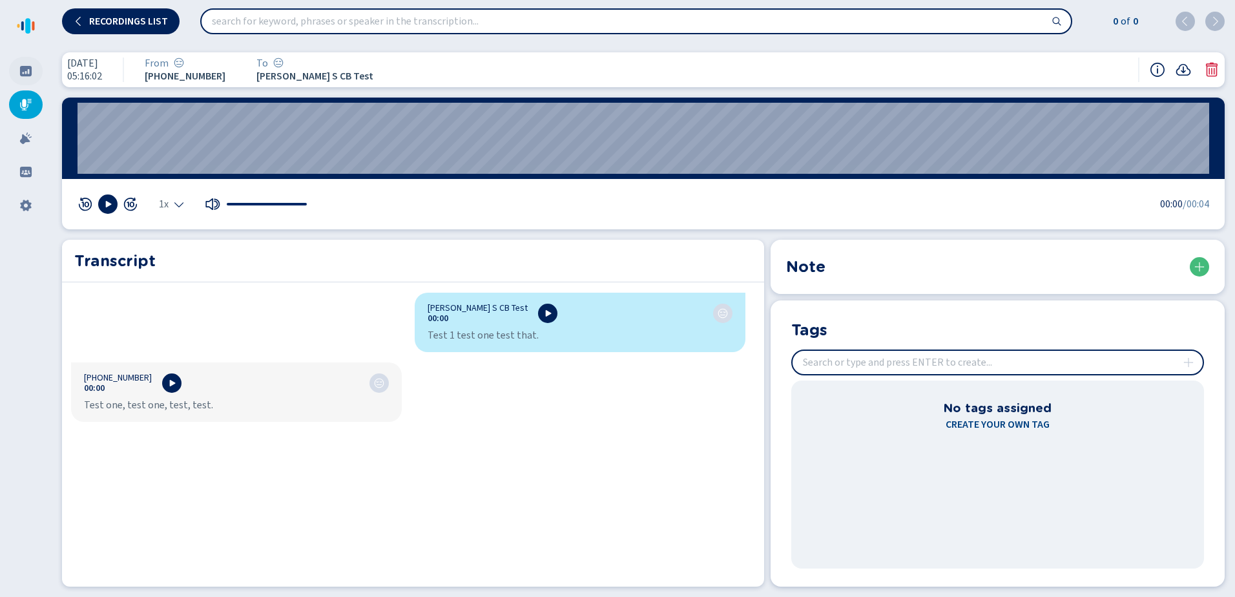
click at [24, 72] on icon at bounding box center [26, 71] width 12 height 10
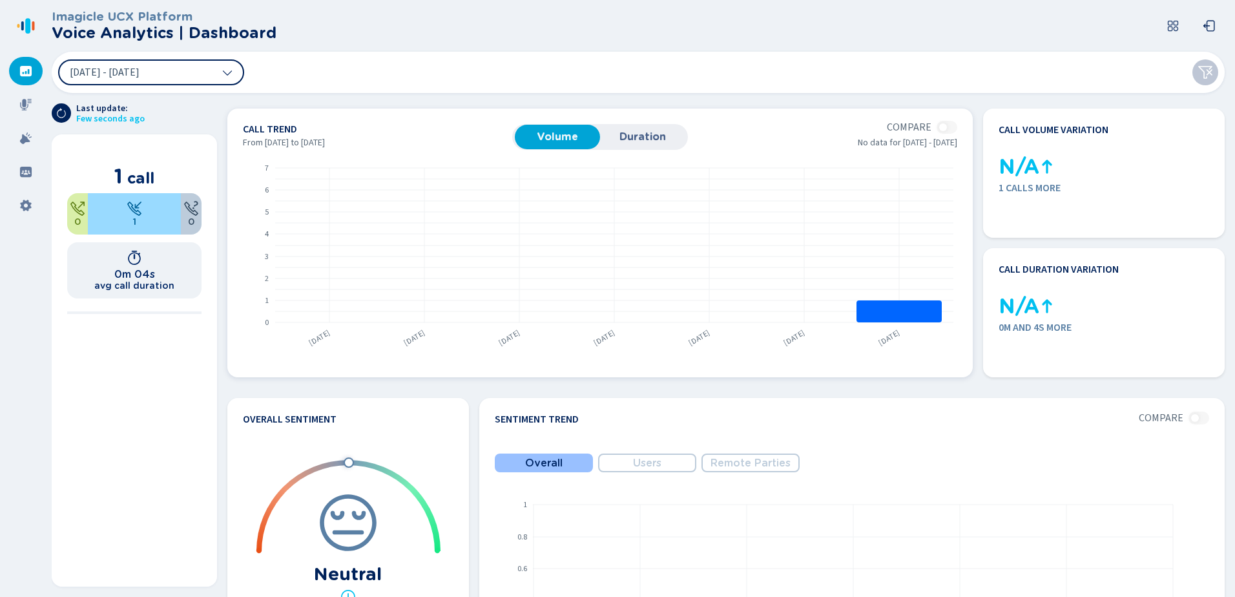
scroll to position [297, 0]
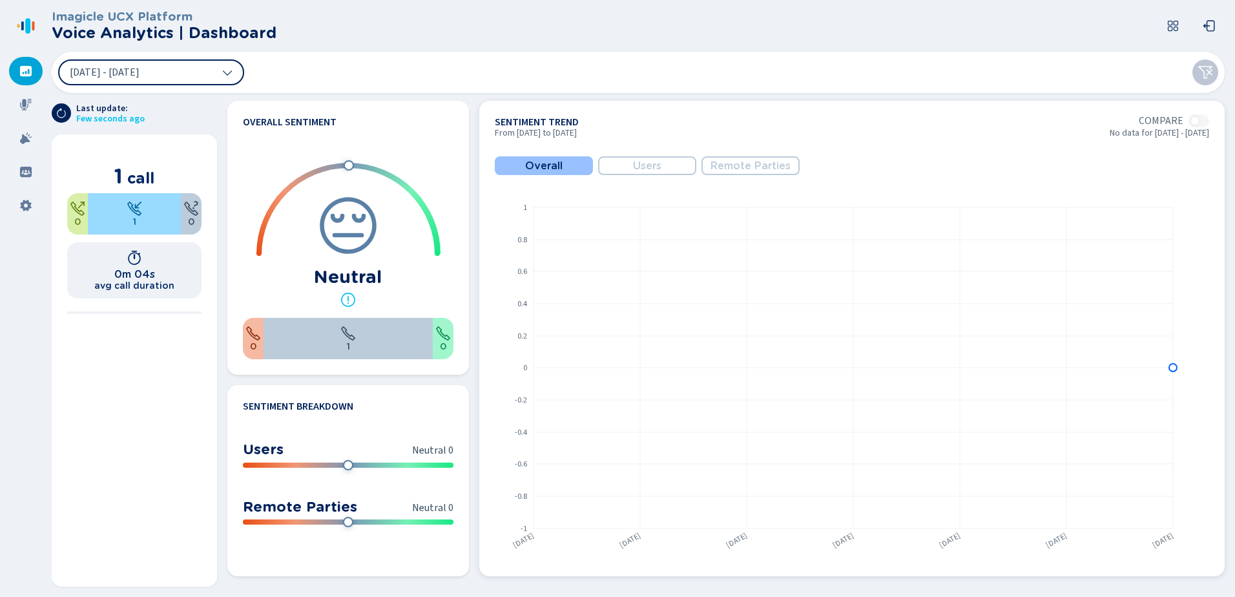
click at [650, 163] on span "Users" at bounding box center [647, 166] width 28 height 12
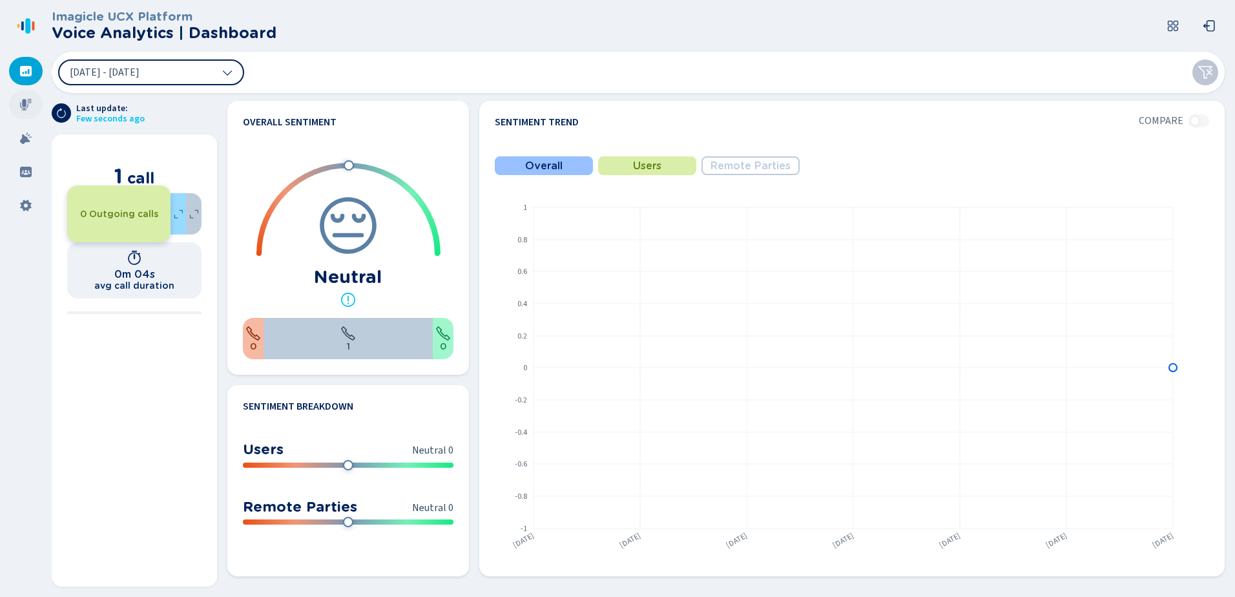
click at [21, 108] on icon at bounding box center [25, 104] width 13 height 13
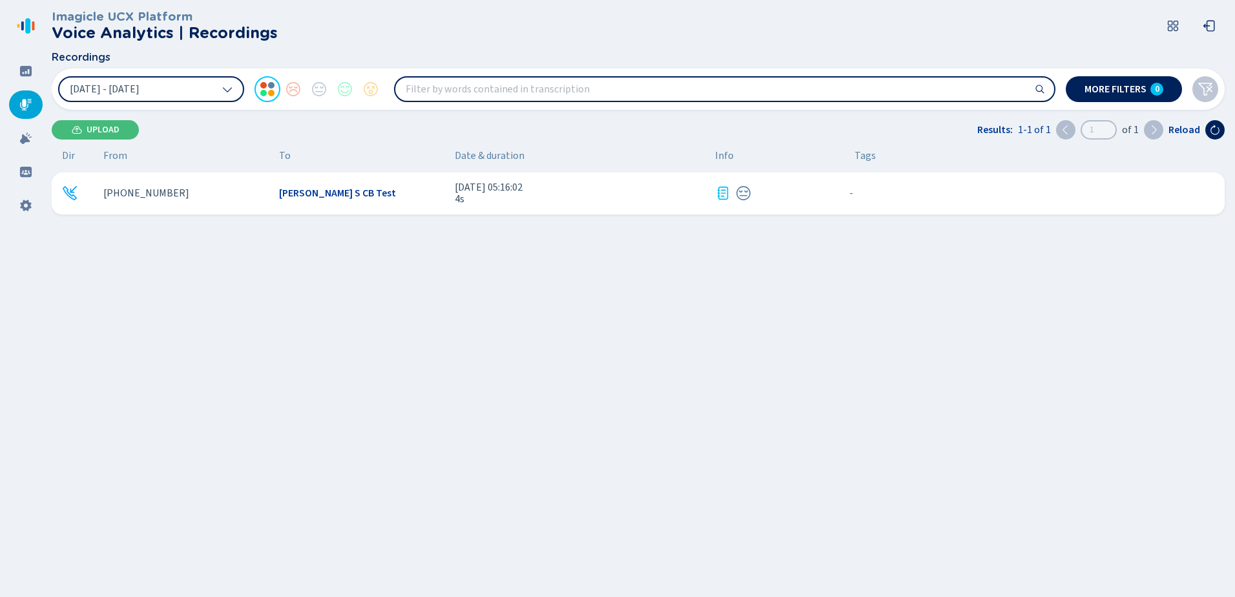
click at [411, 191] on div "[PERSON_NAME] S CB Test" at bounding box center [361, 193] width 165 height 12
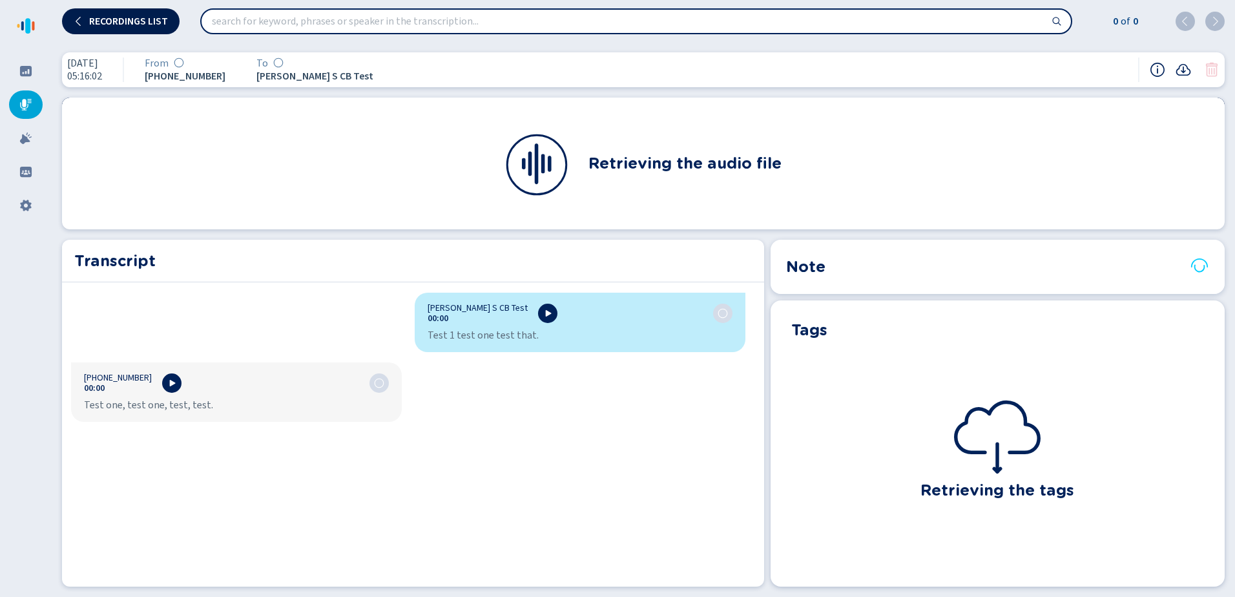
click at [128, 16] on span "Recordings list" at bounding box center [128, 21] width 79 height 10
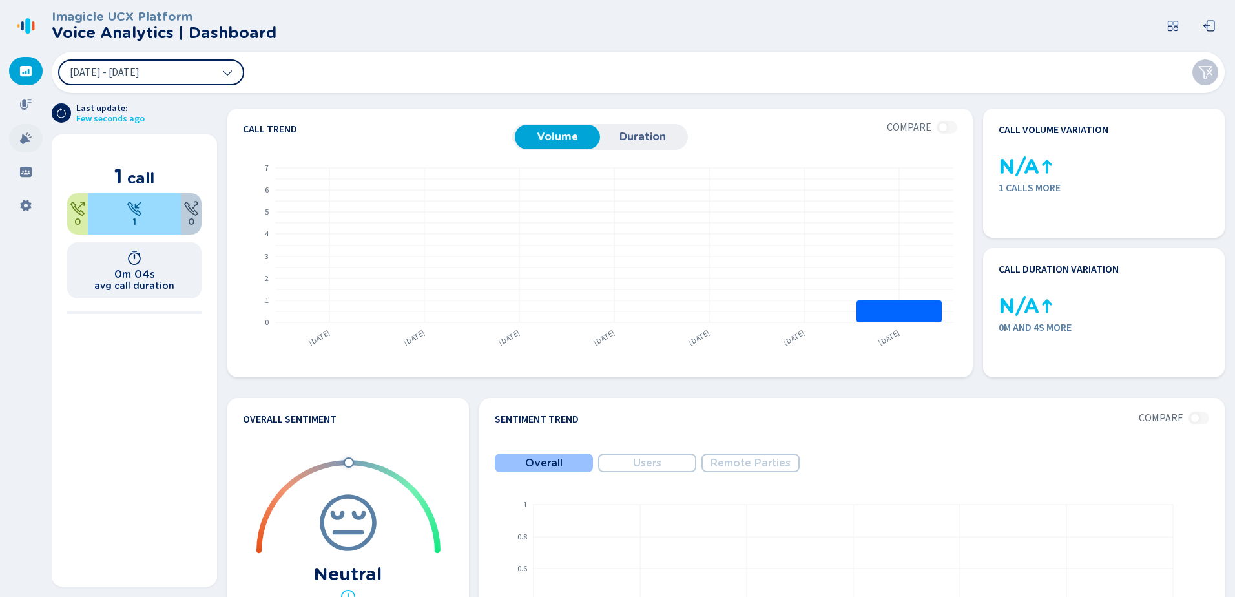
click at [33, 136] on div at bounding box center [26, 138] width 34 height 28
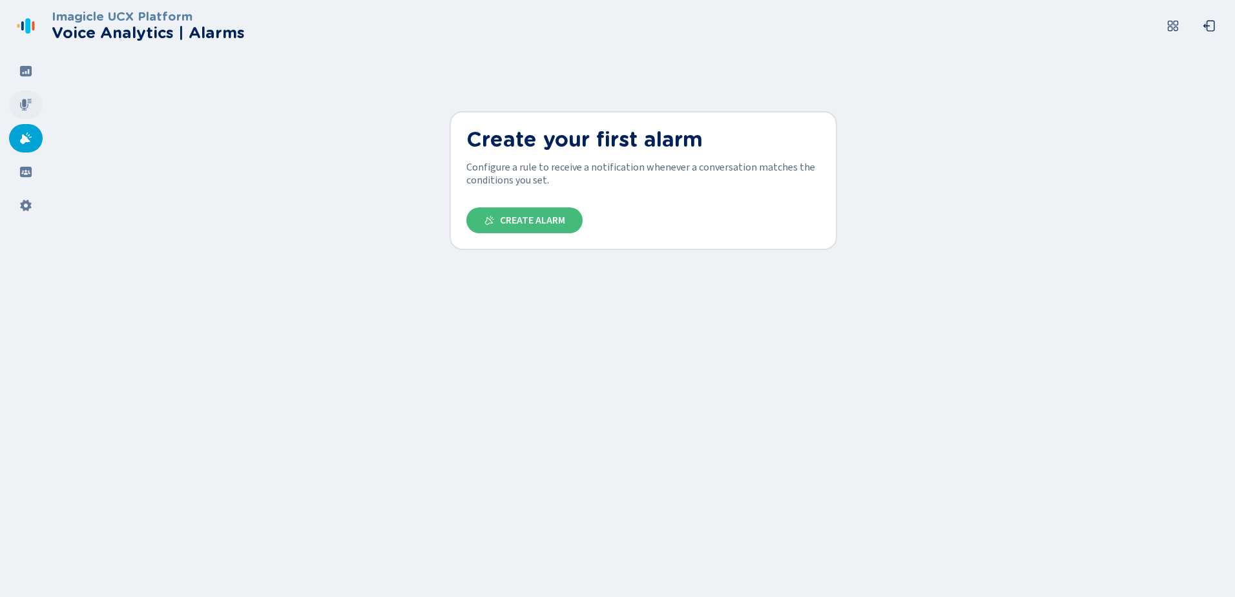
click at [29, 107] on icon at bounding box center [25, 104] width 13 height 13
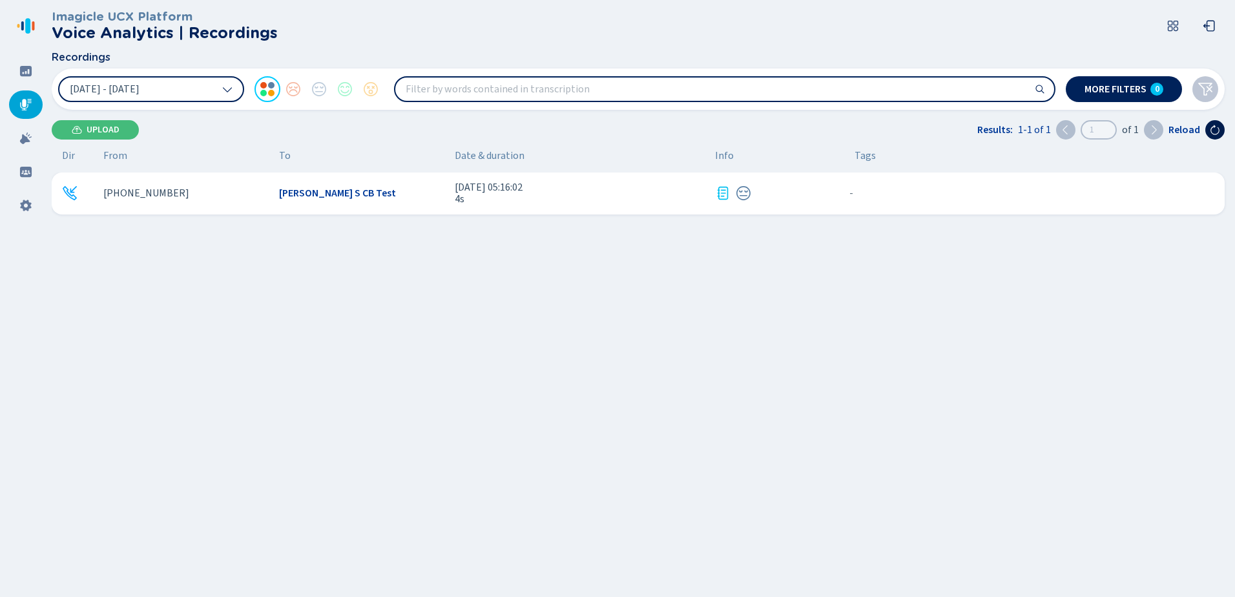
click at [1213, 134] on icon at bounding box center [1214, 130] width 9 height 10
click at [579, 201] on span "4s" at bounding box center [580, 199] width 250 height 12
click at [646, 194] on span "4s" at bounding box center [580, 199] width 250 height 12
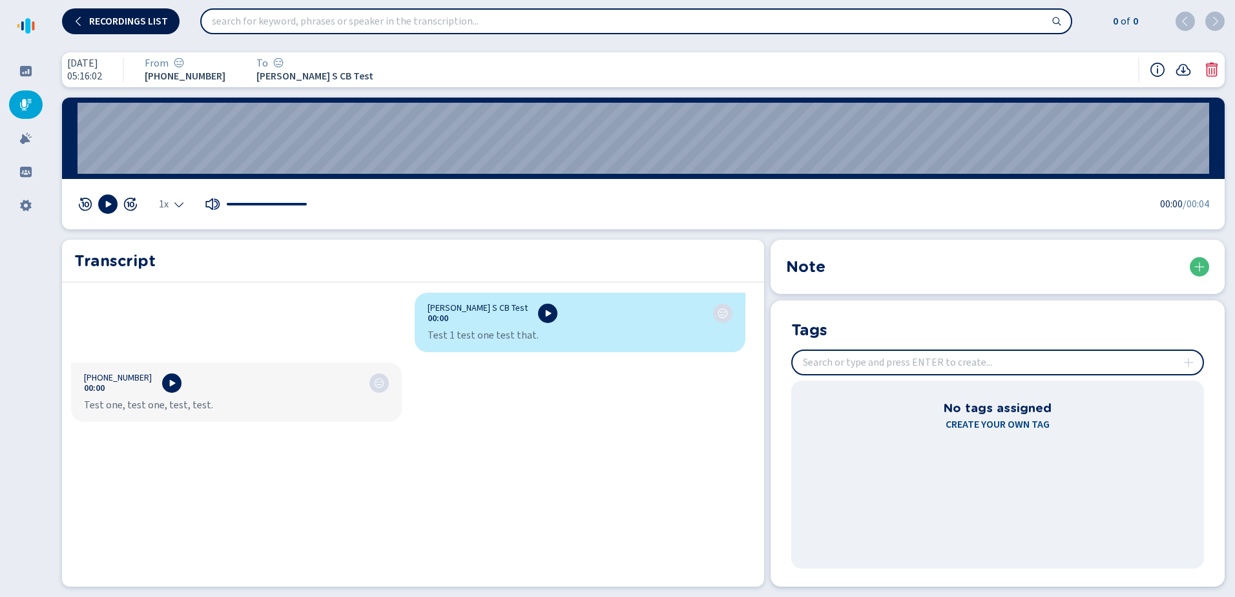
click at [75, 19] on icon at bounding box center [79, 21] width 10 height 10
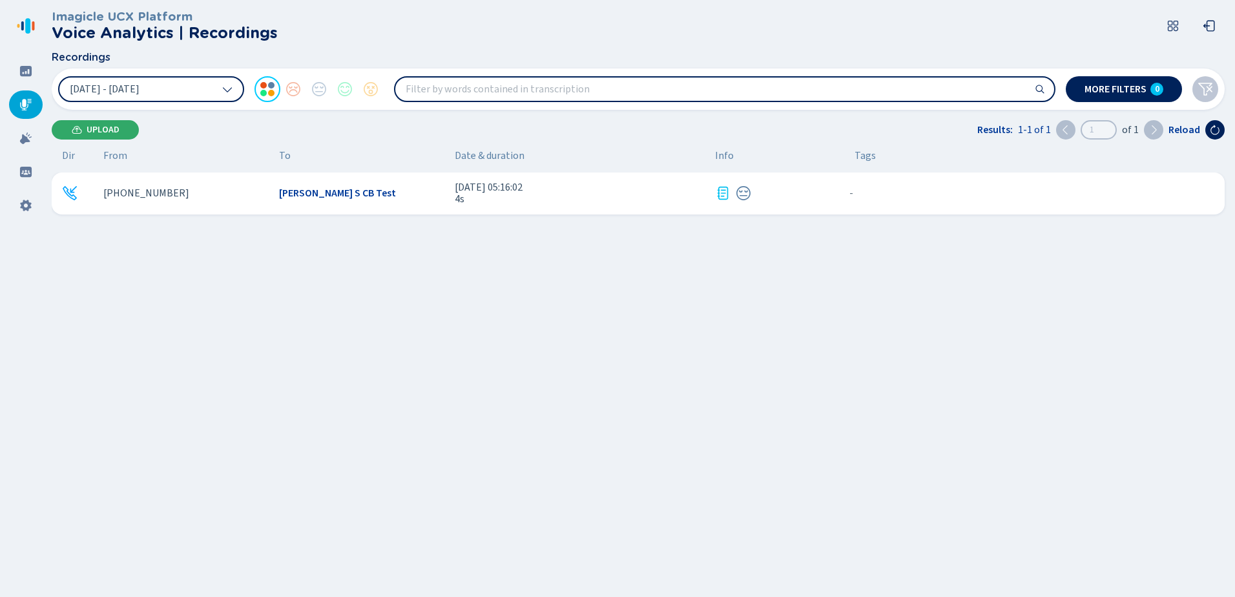
click at [104, 129] on span "Upload" at bounding box center [103, 130] width 33 height 10
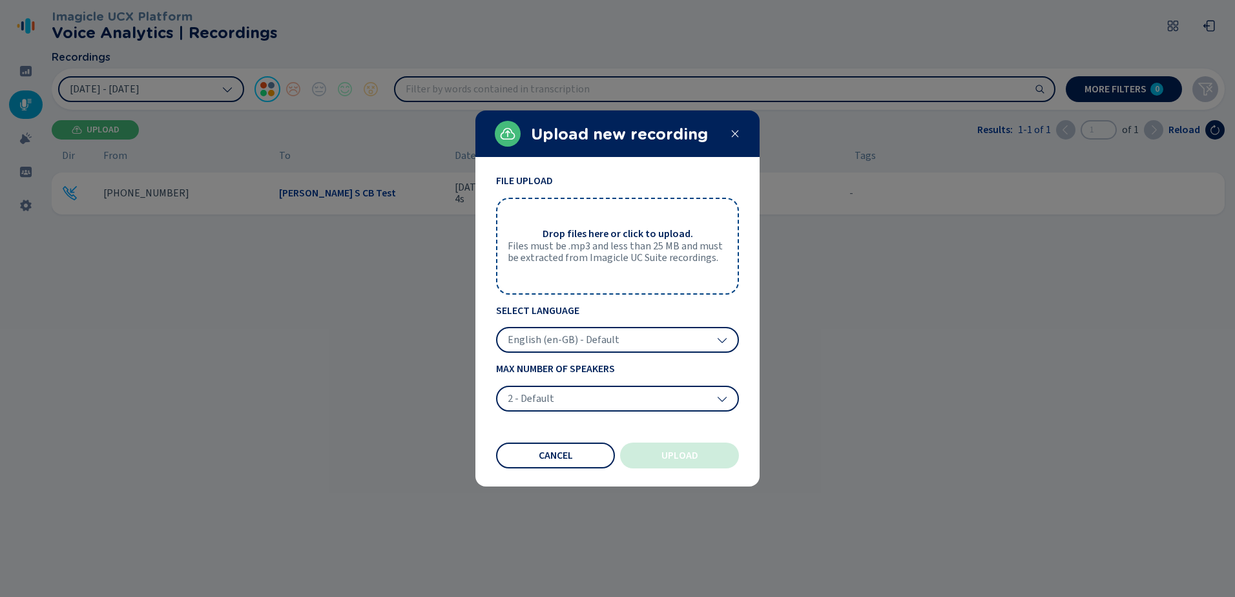
click at [684, 244] on span "Files must be .mp3 and less than 25 MB and must be extracted from Imagicle UC S…" at bounding box center [618, 252] width 220 height 24
click at [542, 448] on button "Cancel" at bounding box center [555, 455] width 119 height 26
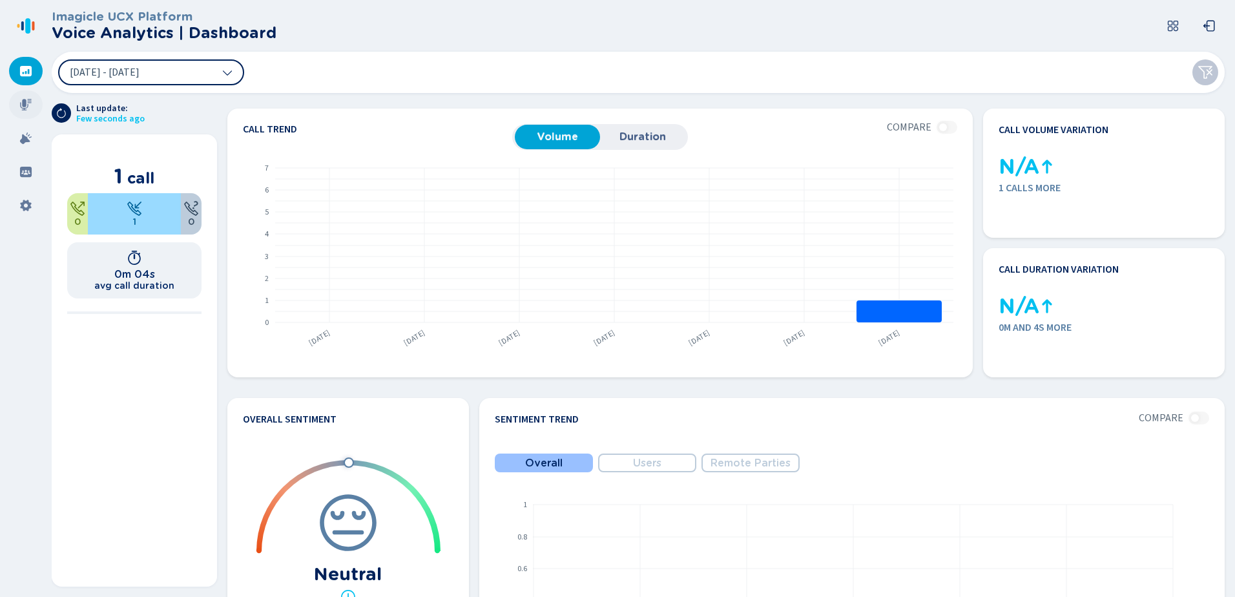
click at [30, 110] on icon at bounding box center [25, 104] width 13 height 13
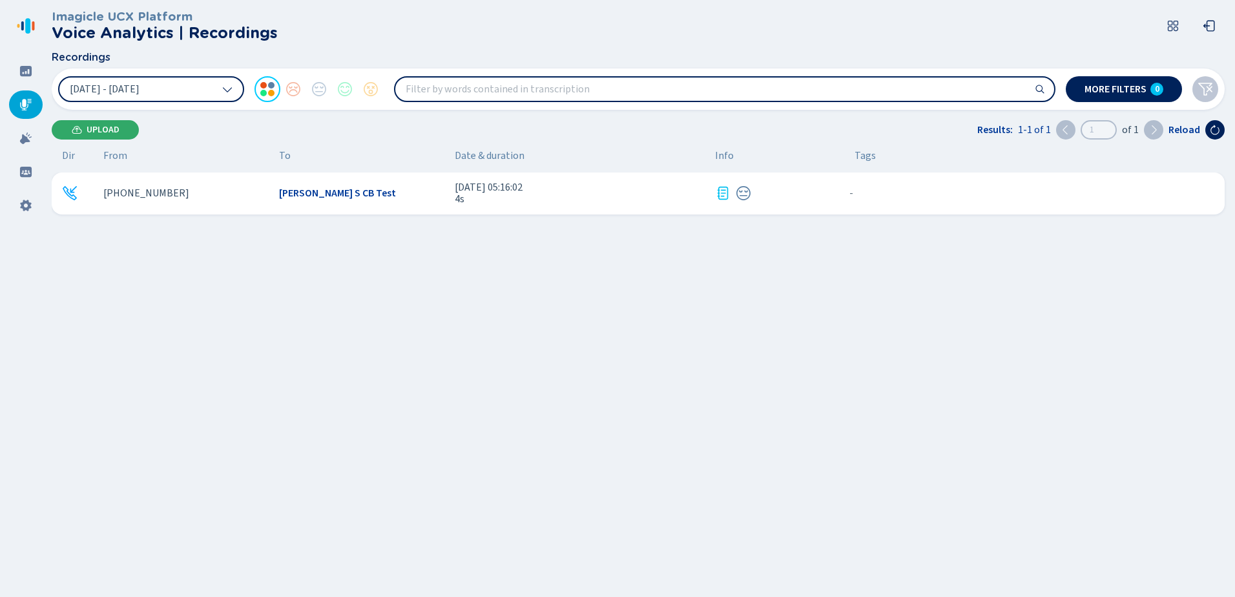
click at [110, 132] on span "Upload" at bounding box center [103, 130] width 33 height 10
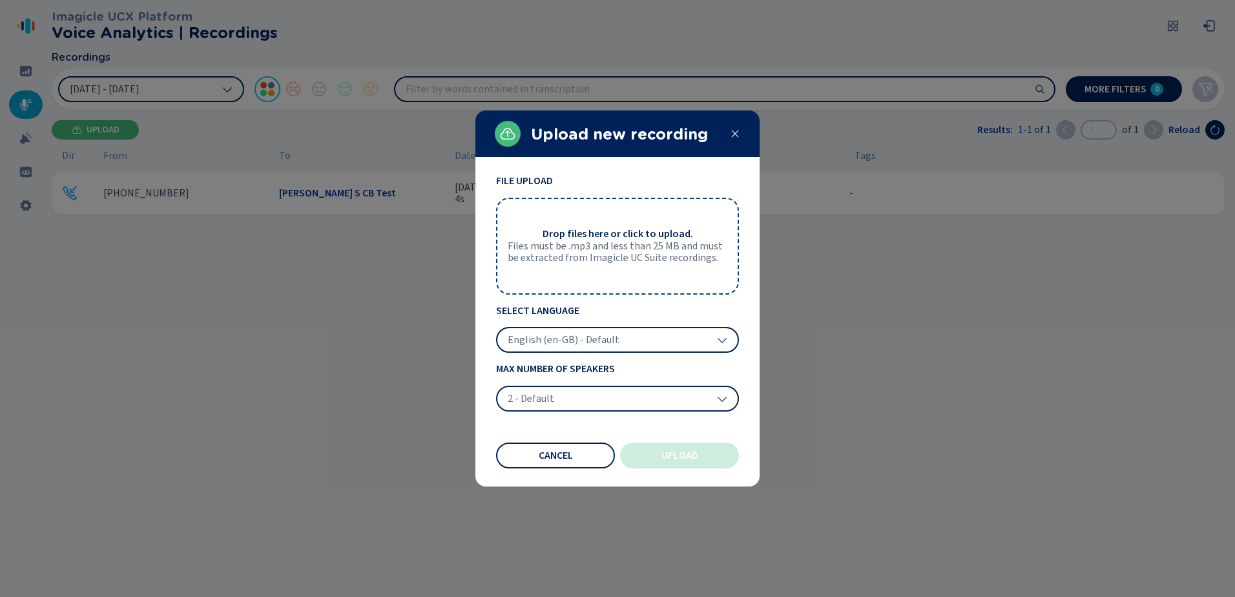
click at [607, 256] on span "Files must be .mp3 and less than 25 MB and must be extracted from Imagicle UC S…" at bounding box center [618, 252] width 220 height 24
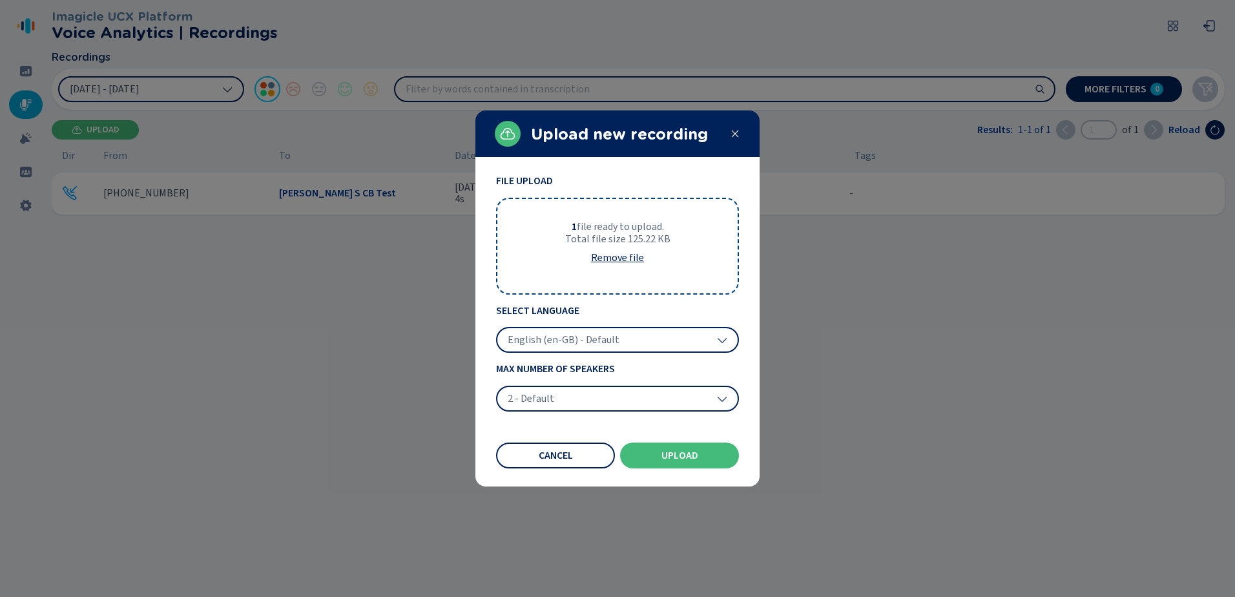
click at [722, 341] on icon at bounding box center [722, 339] width 10 height 10
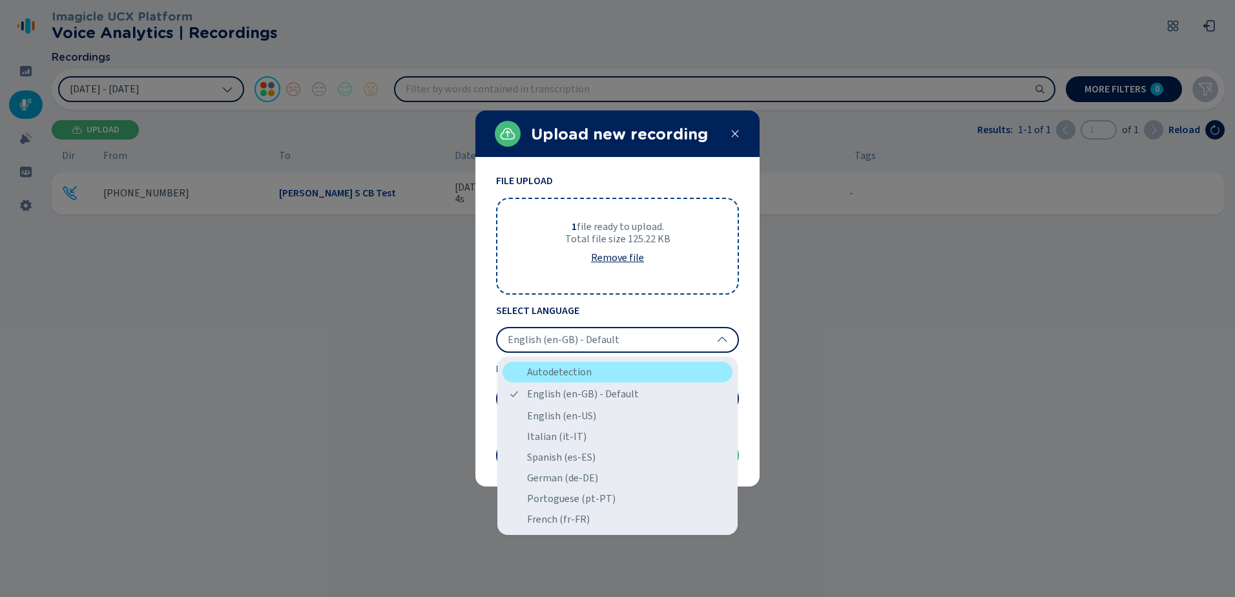
click at [651, 373] on div "Autodetection" at bounding box center [617, 372] width 230 height 21
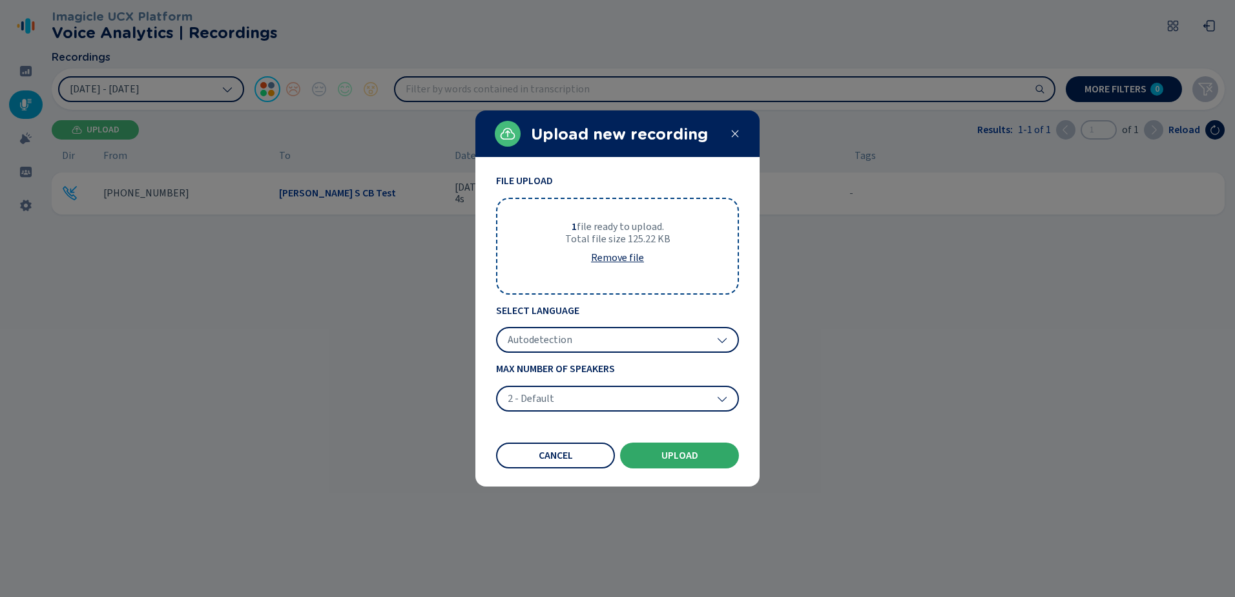
click at [709, 460] on button "Upload" at bounding box center [679, 455] width 119 height 26
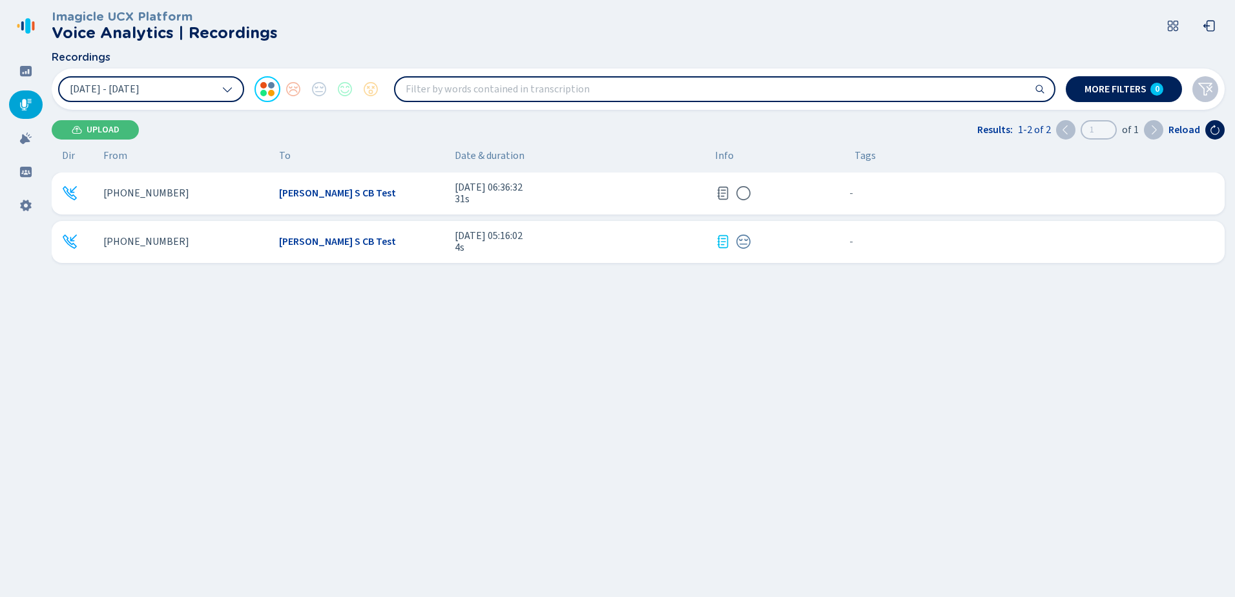
click at [366, 383] on div "[PHONE_NUMBER] [PERSON_NAME] S CB Test [DATE] 06:36:32 31s - {{hiddenTagsCount}…" at bounding box center [641, 327] width 1178 height 310
click at [73, 190] on icon at bounding box center [70, 193] width 14 height 14
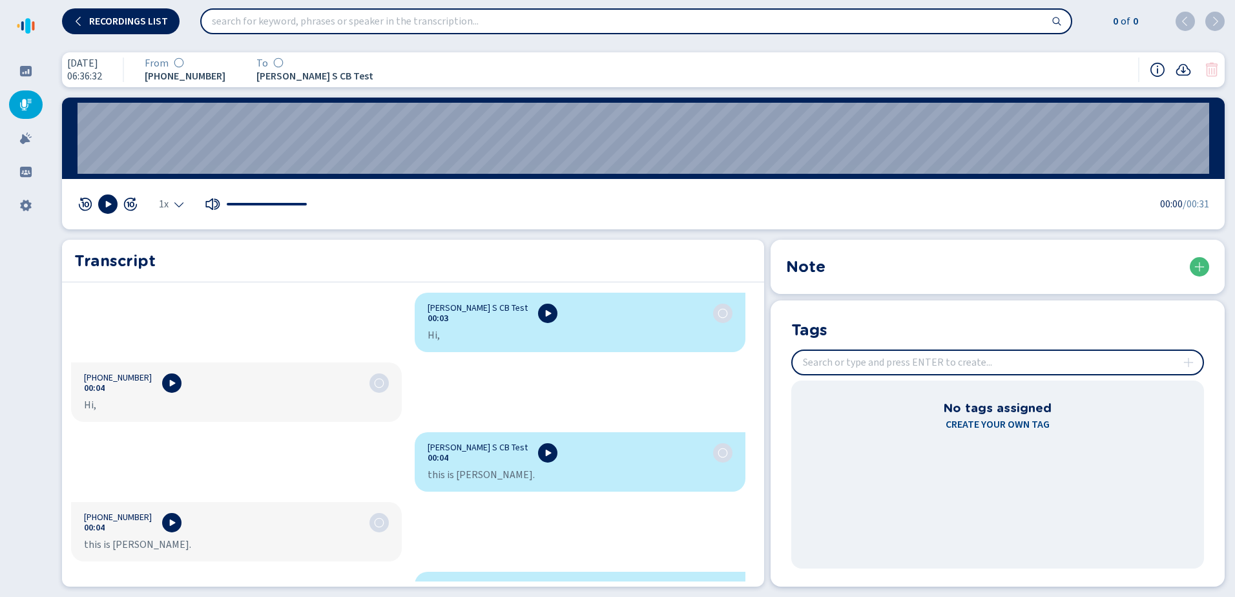
click at [1023, 363] on input "insert" at bounding box center [997, 362] width 410 height 23
type input "[PERSON_NAME]"
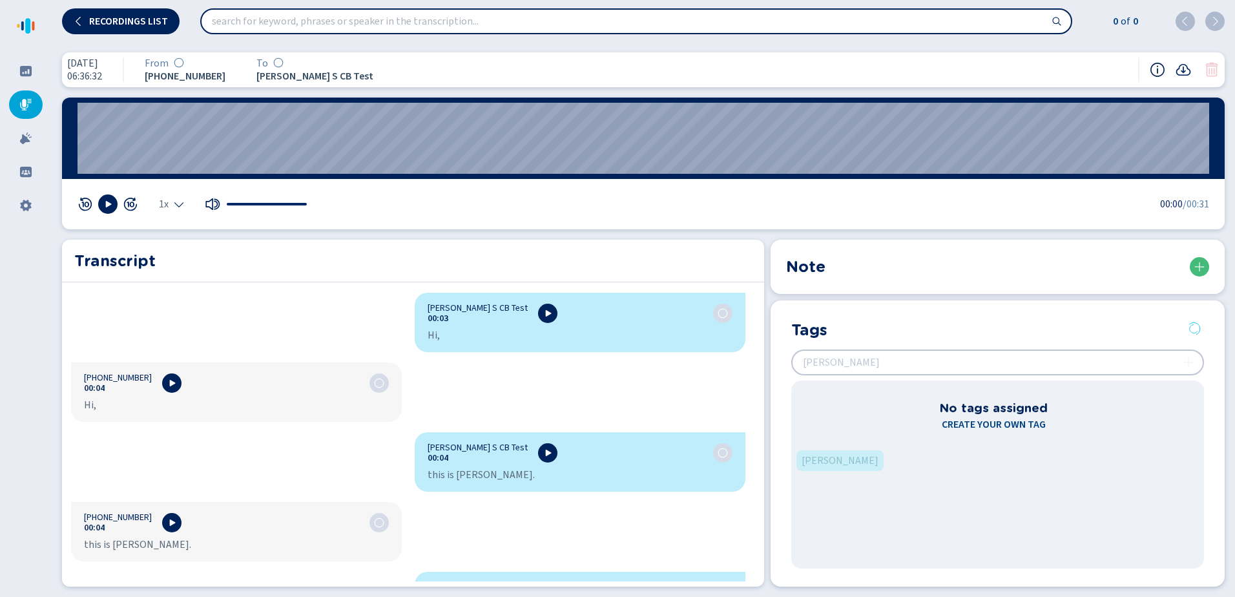
click at [1063, 364] on section "Tags No tags assigned Create your own tag [PERSON_NAME]" at bounding box center [997, 443] width 454 height 286
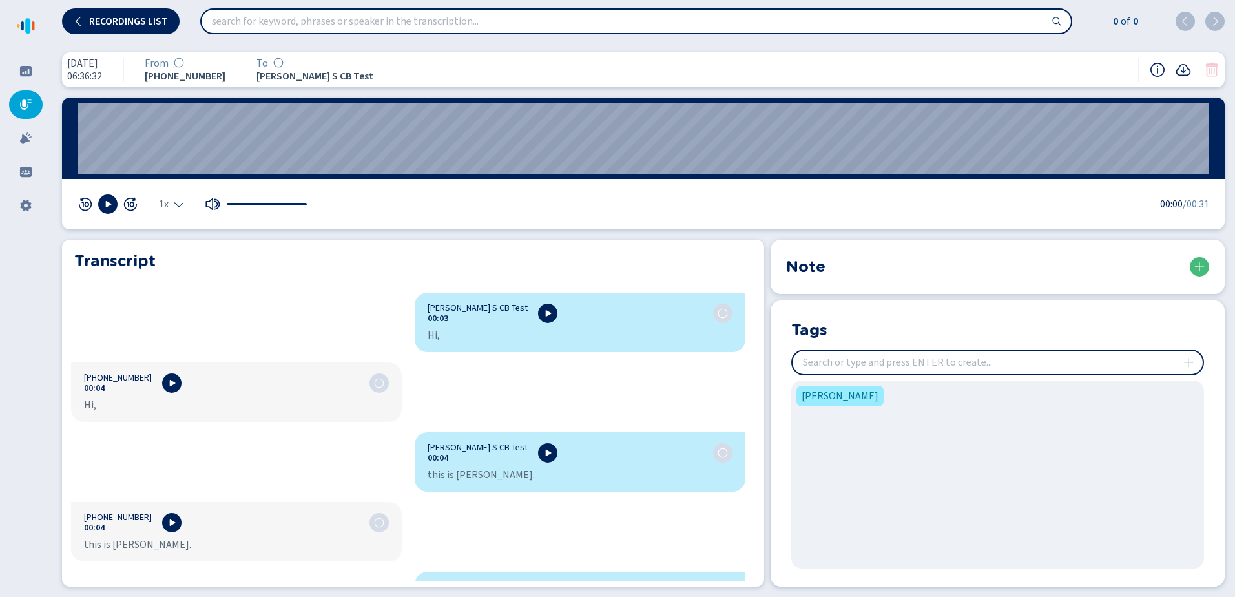
click at [952, 362] on input "insert" at bounding box center [997, 362] width 410 height 23
click at [108, 205] on icon at bounding box center [109, 204] width 6 height 6
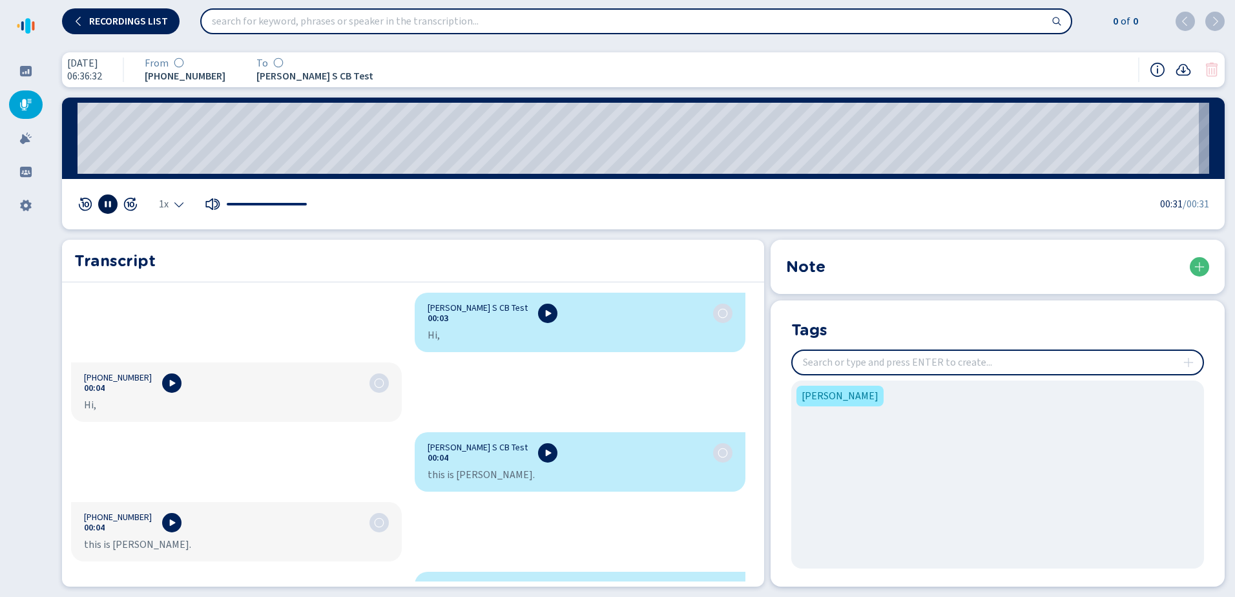
click at [112, 206] on icon at bounding box center [108, 204] width 10 height 10
click at [294, 24] on input "search" at bounding box center [635, 21] width 869 height 23
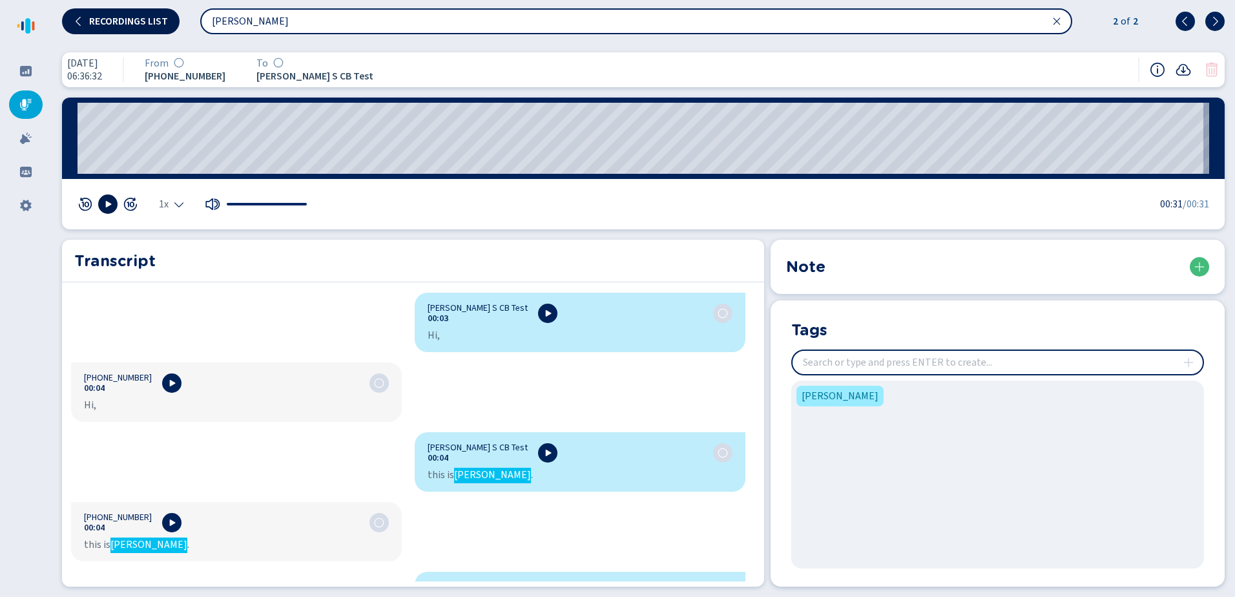
drag, startPoint x: 283, startPoint y: 24, endPoint x: 127, endPoint y: 24, distance: 156.3
click at [132, 24] on div "Recordings list [PERSON_NAME] 2 of 2" at bounding box center [643, 21] width 1183 height 42
type input "t"
drag, startPoint x: 328, startPoint y: 15, endPoint x: 97, endPoint y: 15, distance: 231.2
click at [98, 15] on div "Recordings list good looking 2 of 4" at bounding box center [643, 21] width 1183 height 42
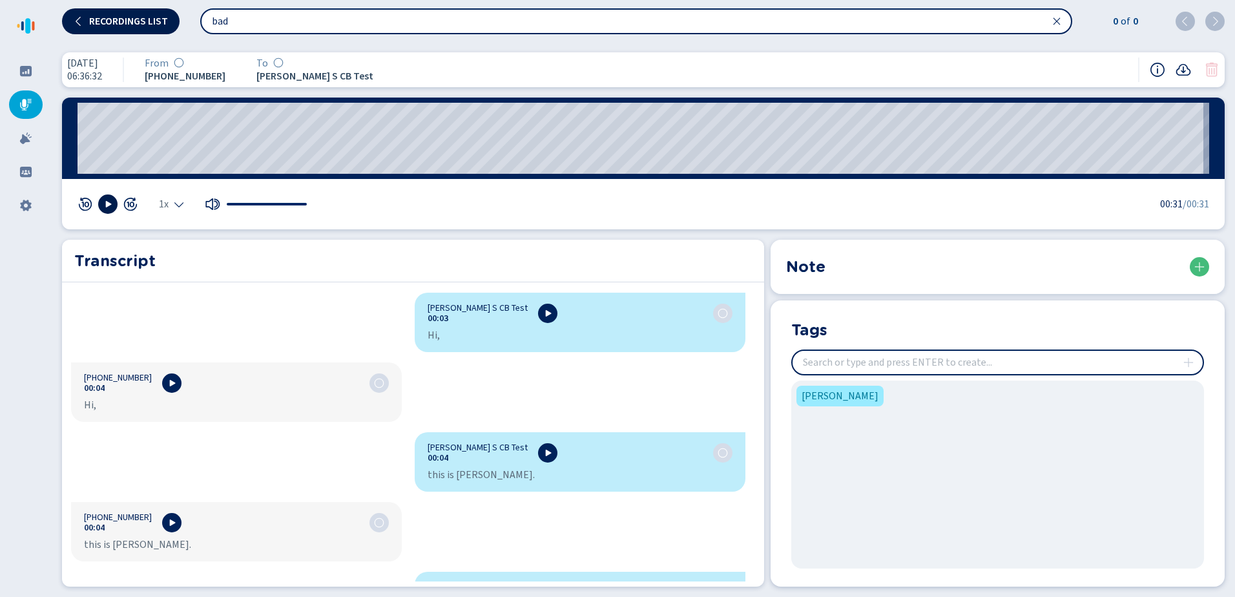
type input "bad"
click at [912, 17] on input "bad" at bounding box center [635, 21] width 869 height 23
